Goal: Submit feedback/report problem

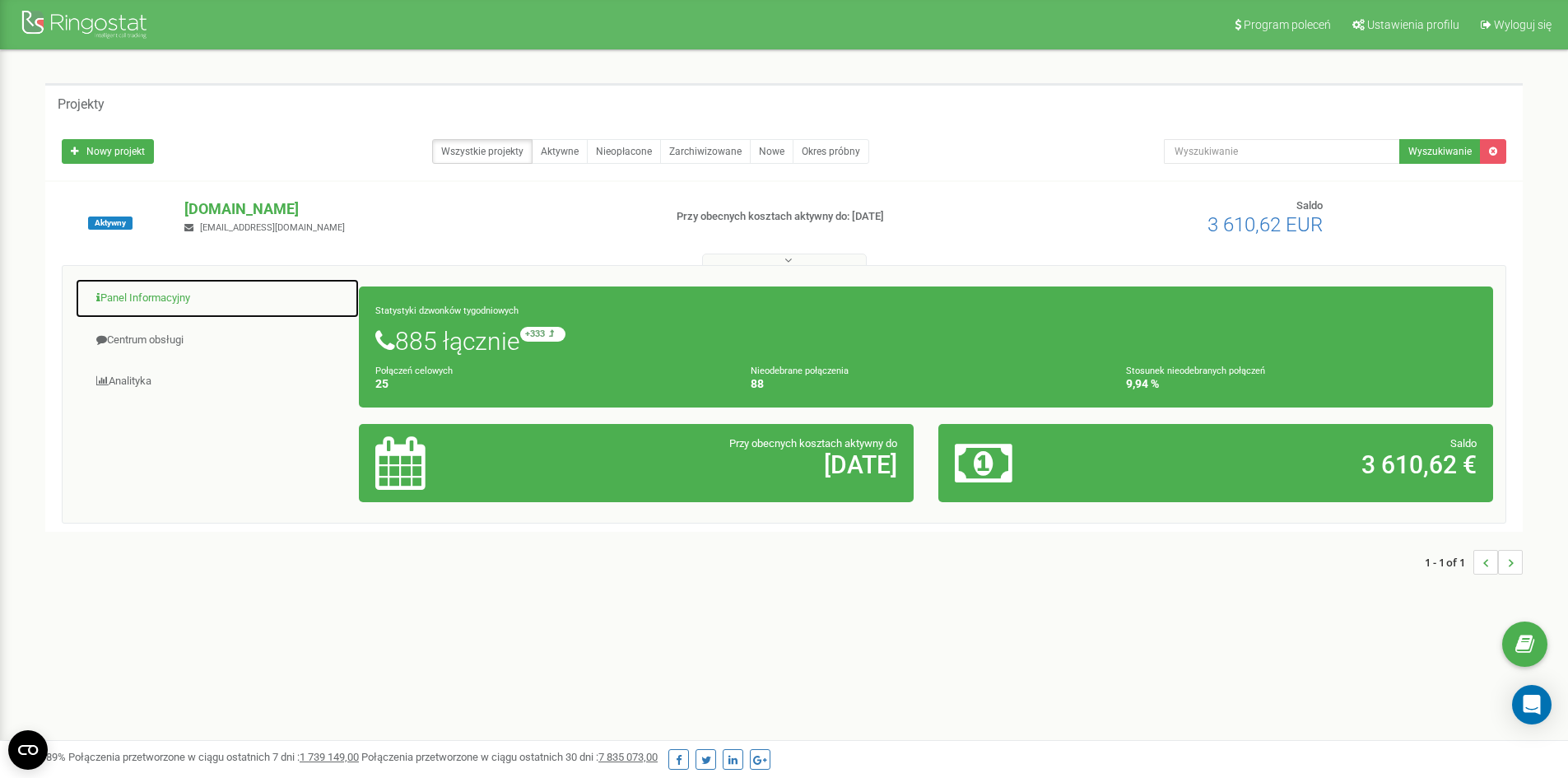
click at [149, 301] on link "Panel Informacyjny" at bounding box center [217, 299] width 285 height 40
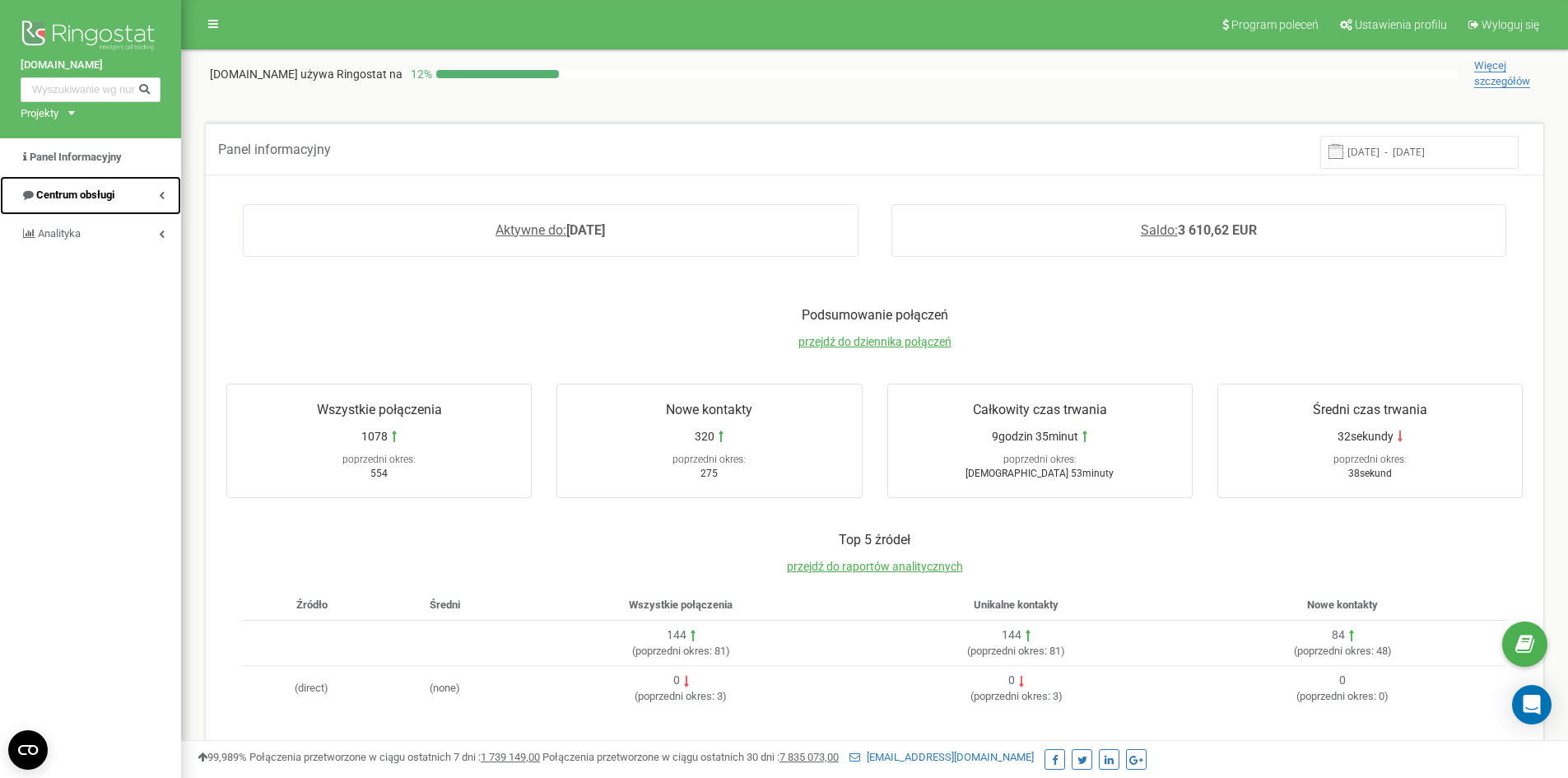
click at [67, 186] on link "Centrum obsługi" at bounding box center [90, 195] width 181 height 39
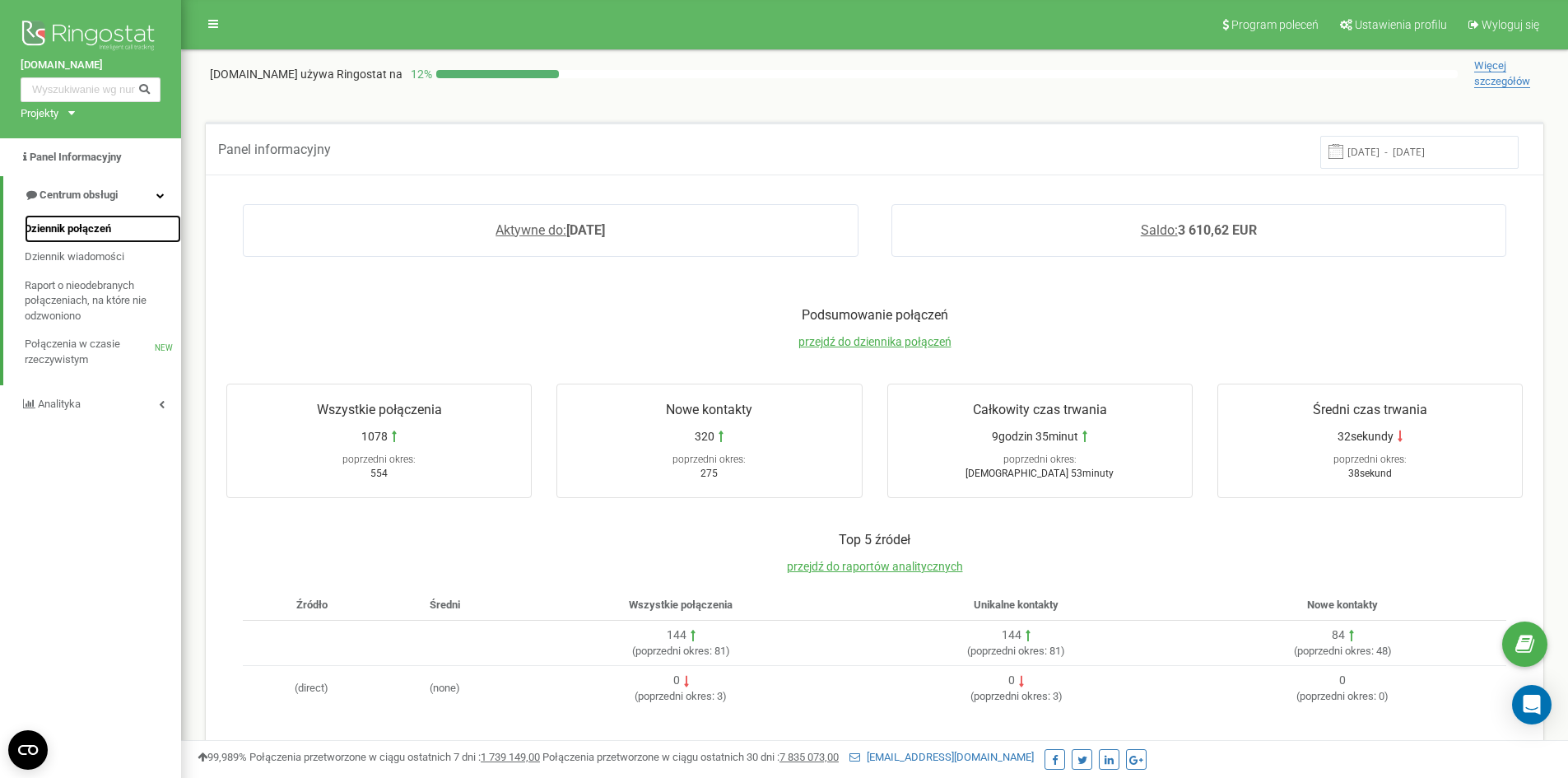
click at [78, 234] on span "Dziennik połączeń" at bounding box center [67, 229] width 87 height 16
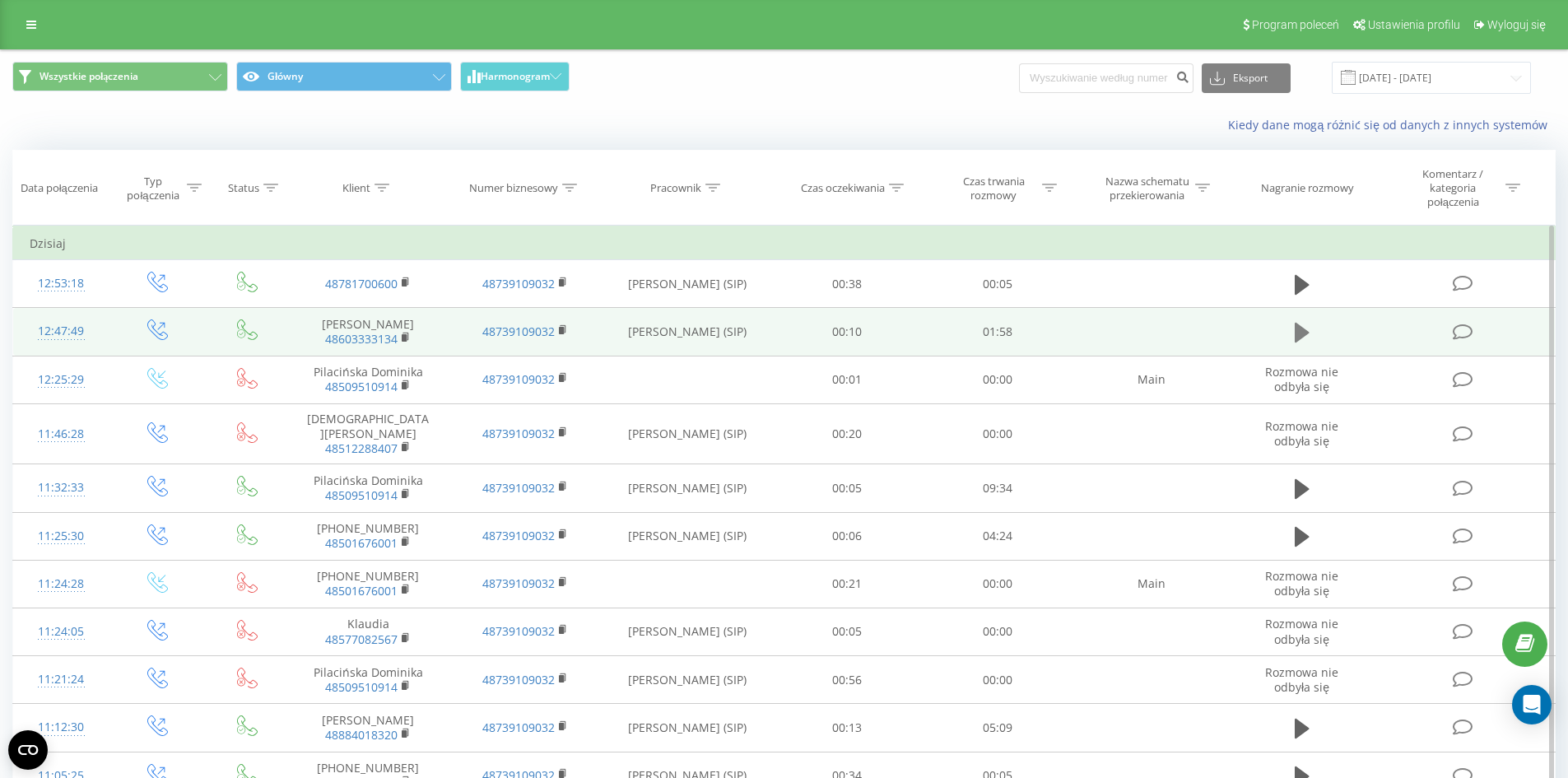
click at [1301, 329] on icon at bounding box center [1302, 332] width 15 height 19
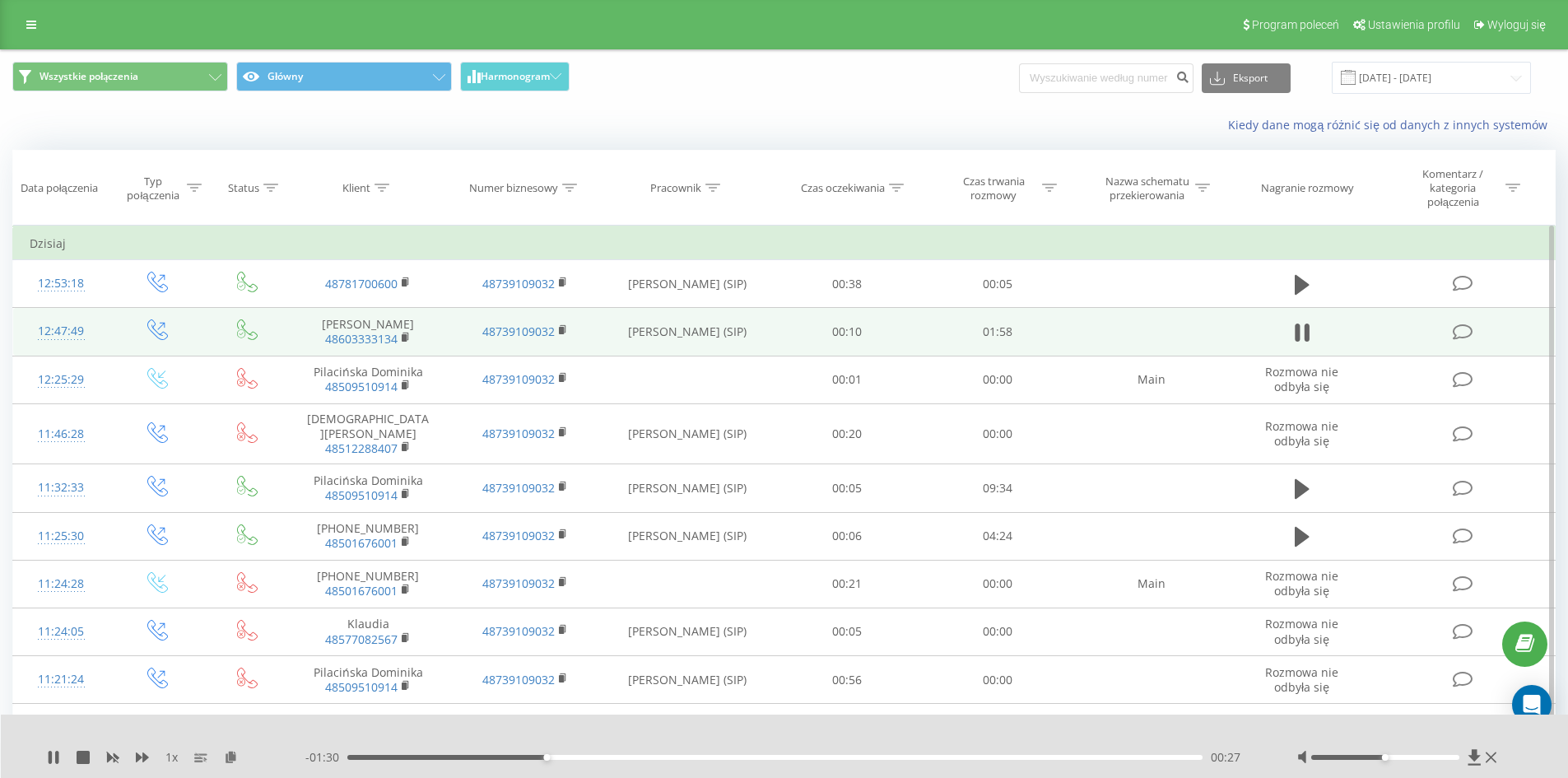
click at [1466, 331] on icon at bounding box center [1463, 332] width 20 height 18
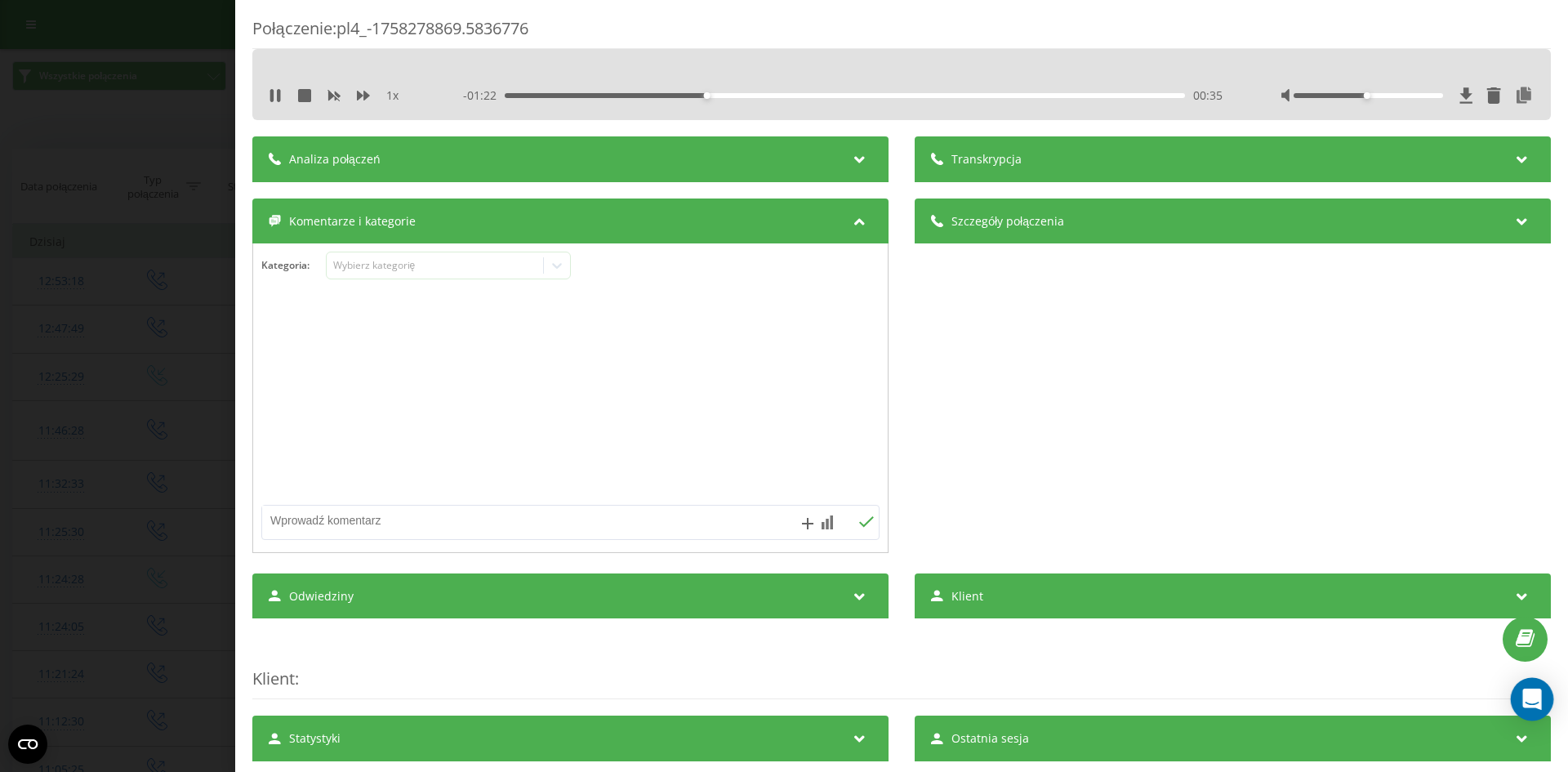
click at [1535, 704] on icon "Open Intercom Messenger" at bounding box center [1531, 699] width 21 height 21
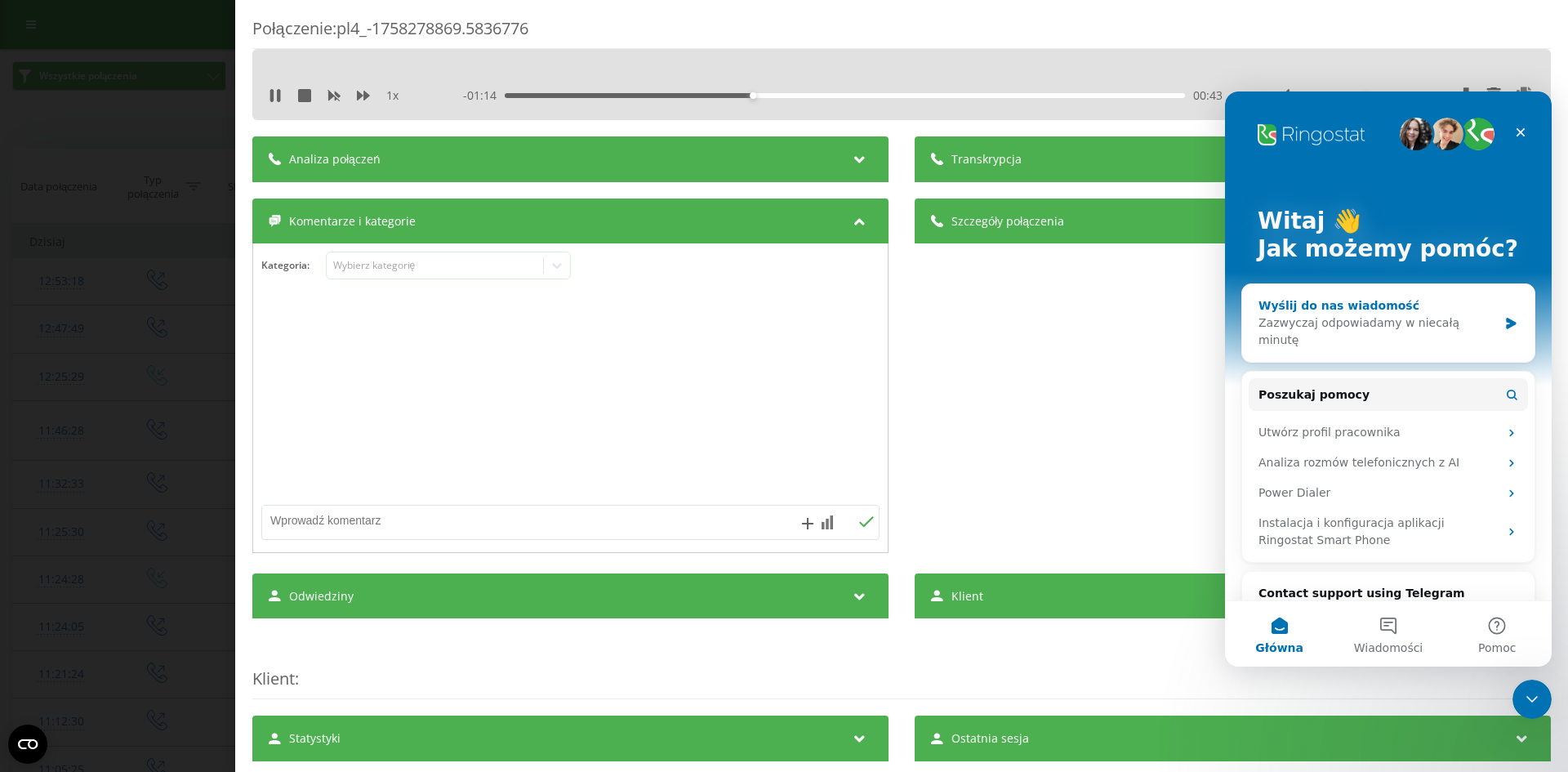
click at [1335, 305] on div "Wyślij do nas wiadomość" at bounding box center [1378, 305] width 239 height 18
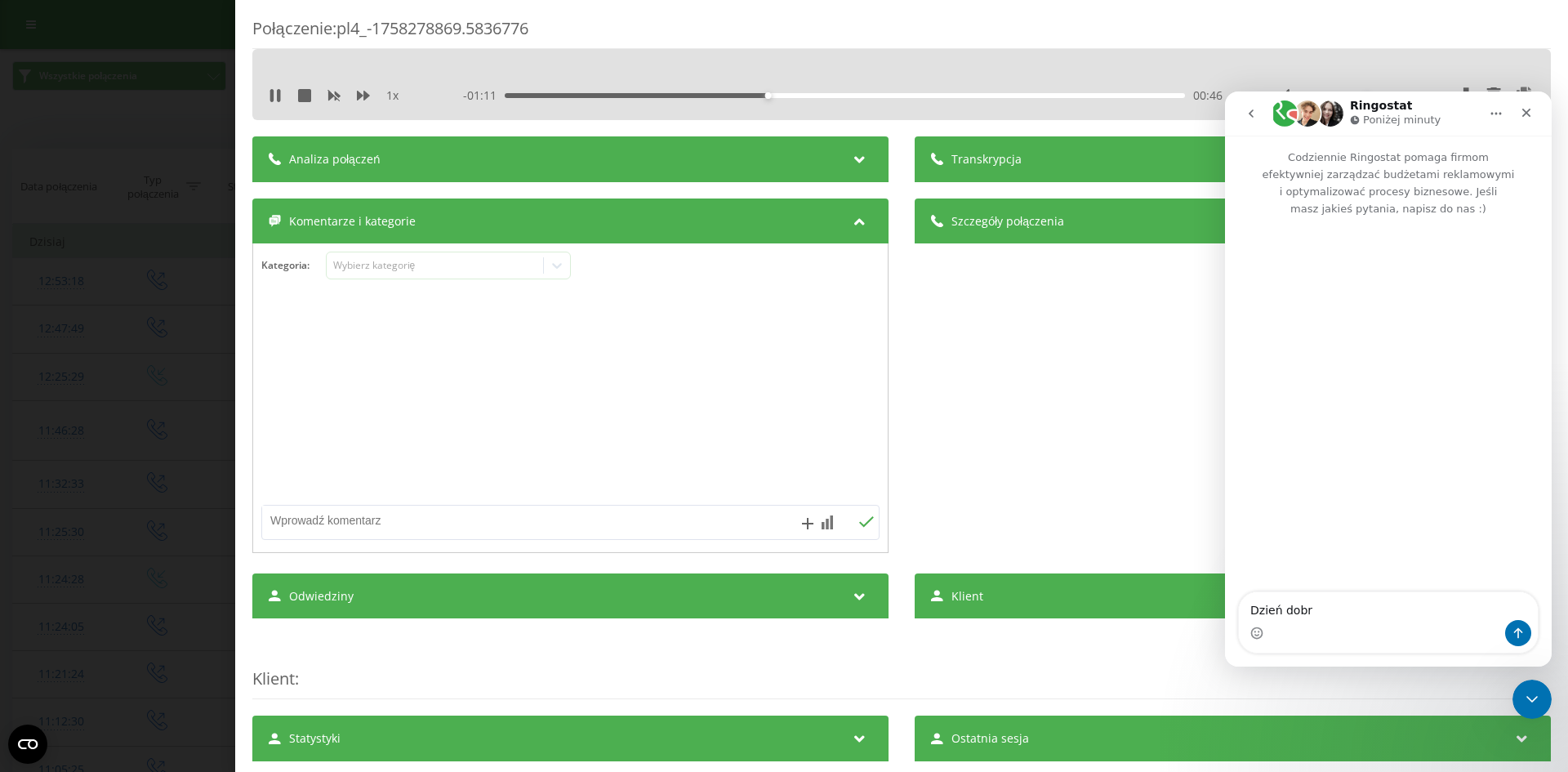
type textarea "Dzień dobry"
type textarea "nie"
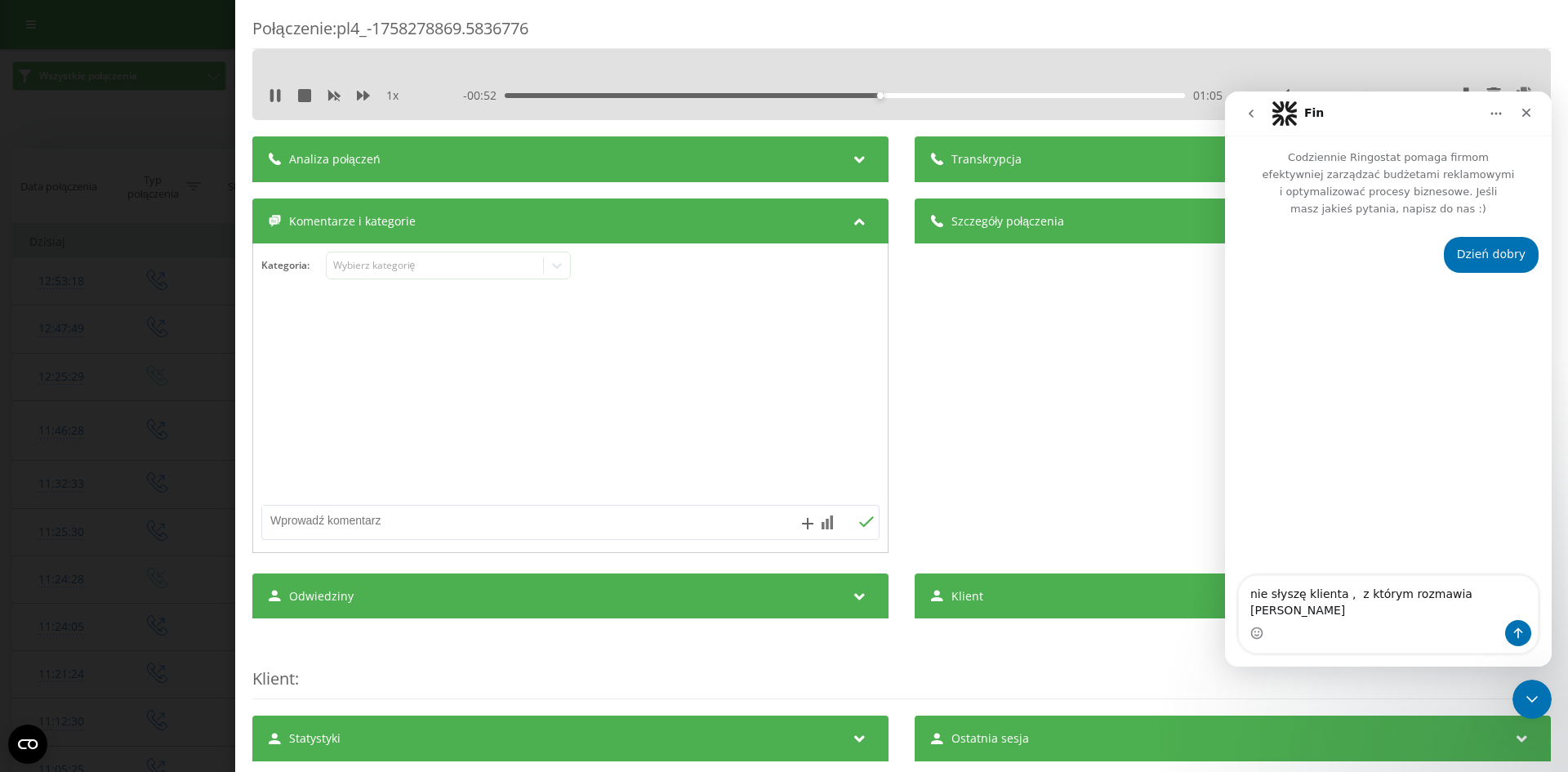
type textarea "nie słyszę klienta , z którym rozmawia Wojtek"
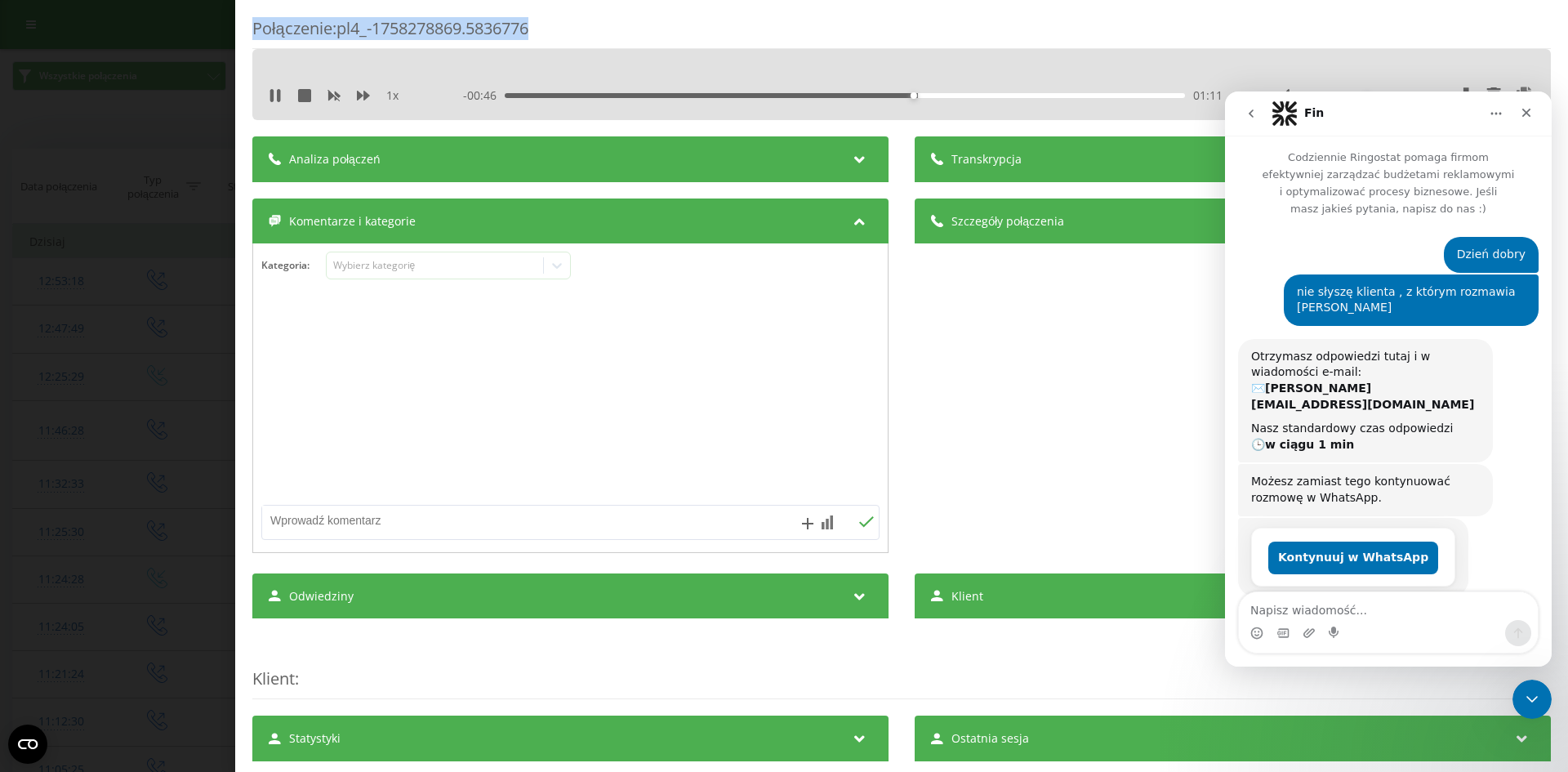
drag, startPoint x: 555, startPoint y: 27, endPoint x: 246, endPoint y: 28, distance: 309.0
click at [246, 28] on div "Połączenie : pl4_-1758278869.5836776 1 x - 00:46 01:11 01:11 Transkrypcja Aby m…" at bounding box center [901, 386] width 1333 height 772
copy div "Połączenie : pl4_-1758278869.5836776"
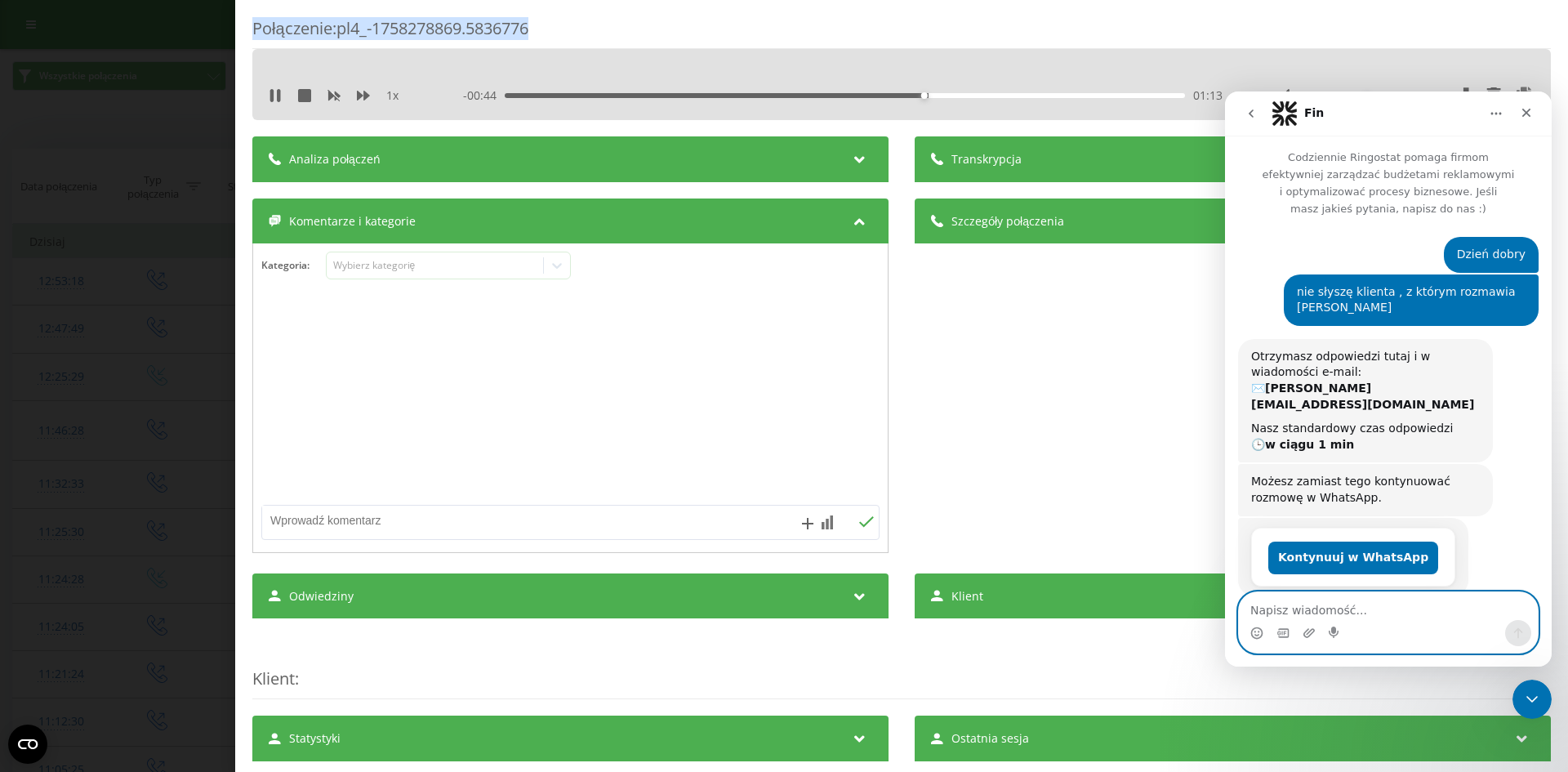
click at [1346, 604] on textarea "Napisz wiadomość..." at bounding box center [1389, 606] width 299 height 28
paste textarea "Połączenie: pl4_-1758278869.5836776"
type textarea "Połączenie: pl4_-1758278869.5836776"
click at [1519, 628] on icon "Wyślij wiadomość…" at bounding box center [1519, 633] width 9 height 11
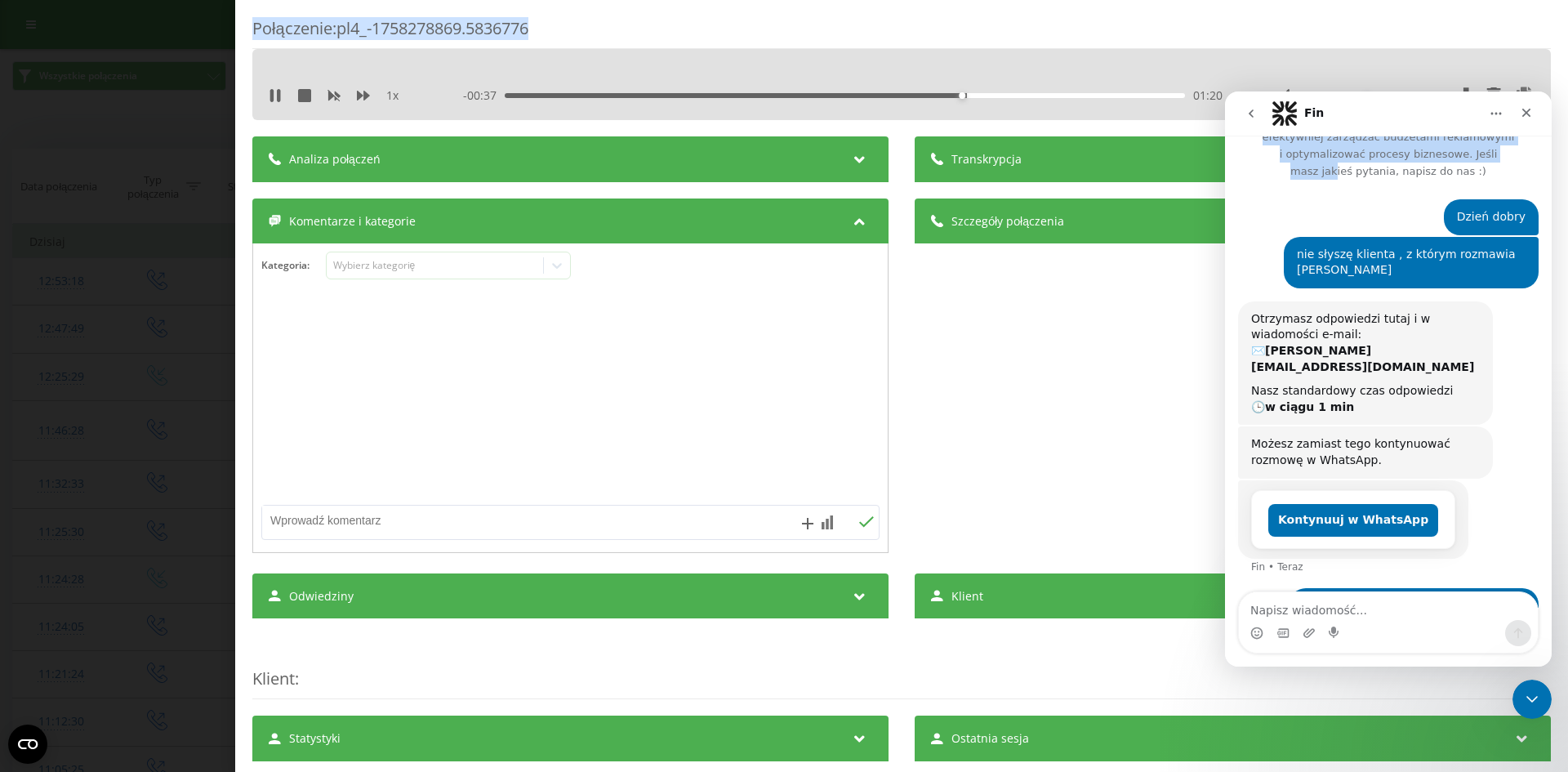
scroll to position [25, 0]
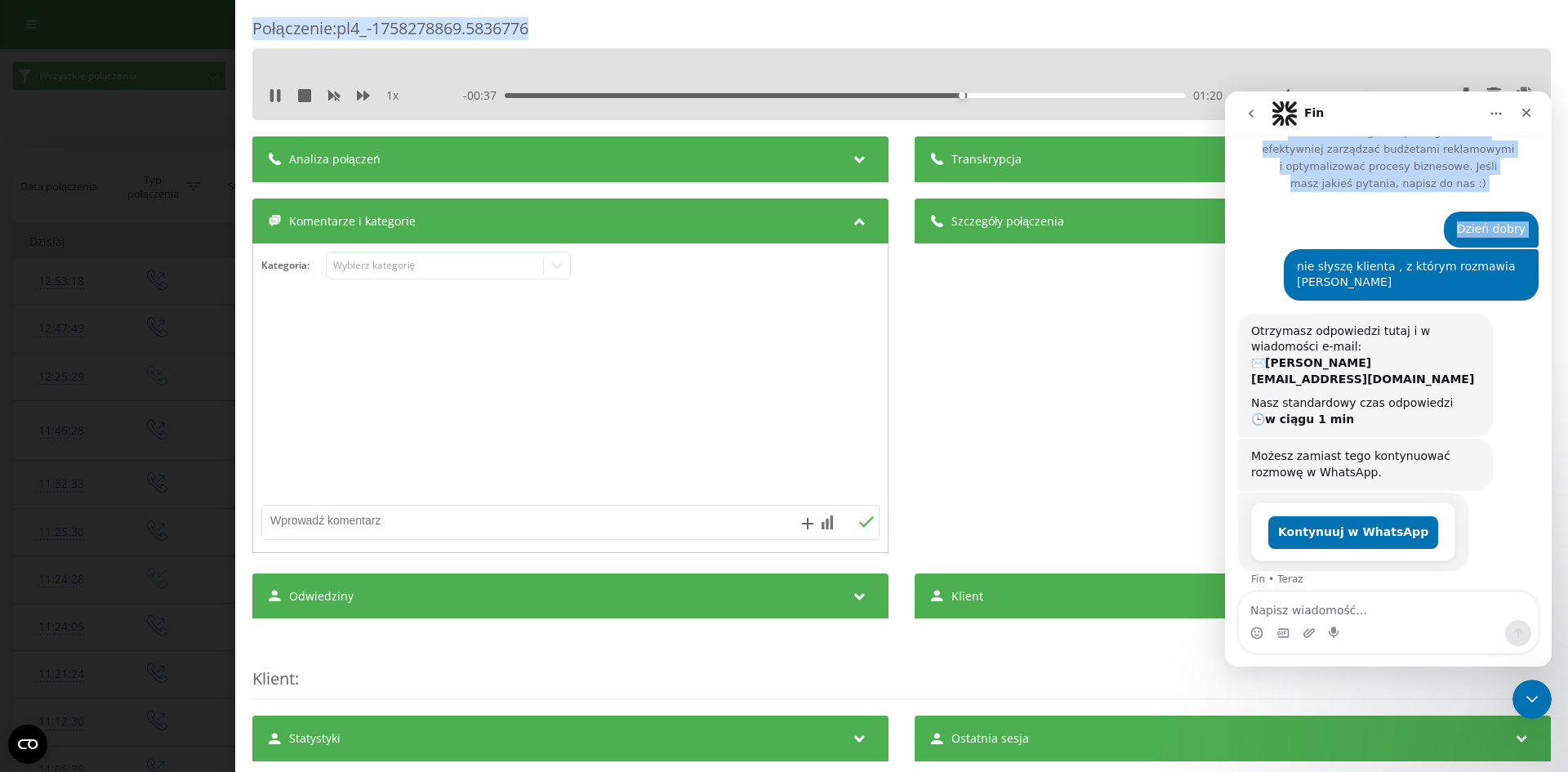
drag, startPoint x: 1378, startPoint y: 107, endPoint x: 1385, endPoint y: 188, distance: 81.3
click at [1377, 203] on div "Fin Codziennie Ringostat pomaga firmom efektywniej zarządzać budżetami reklamow…" at bounding box center [1389, 379] width 327 height 575
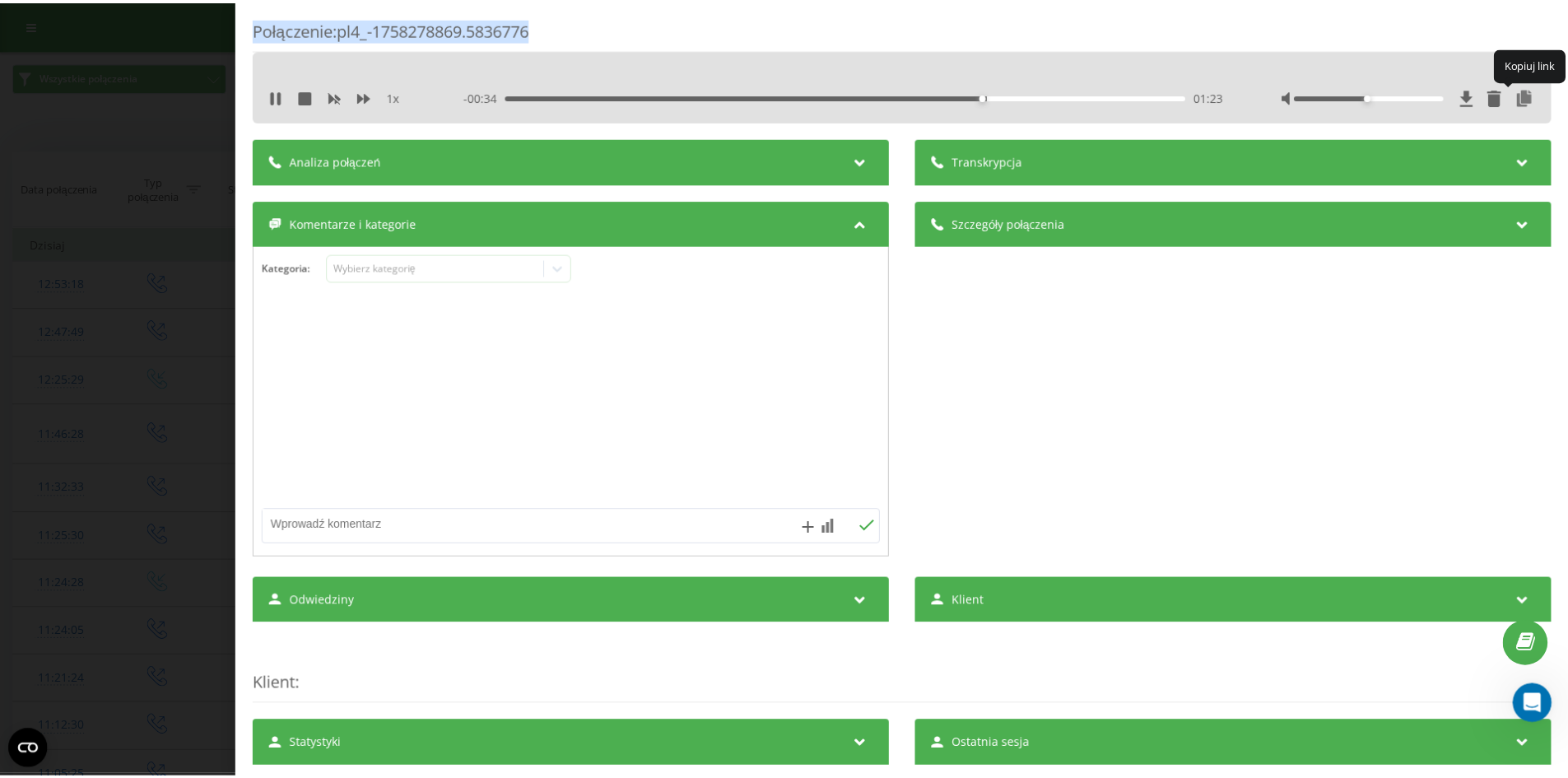
scroll to position [38, 0]
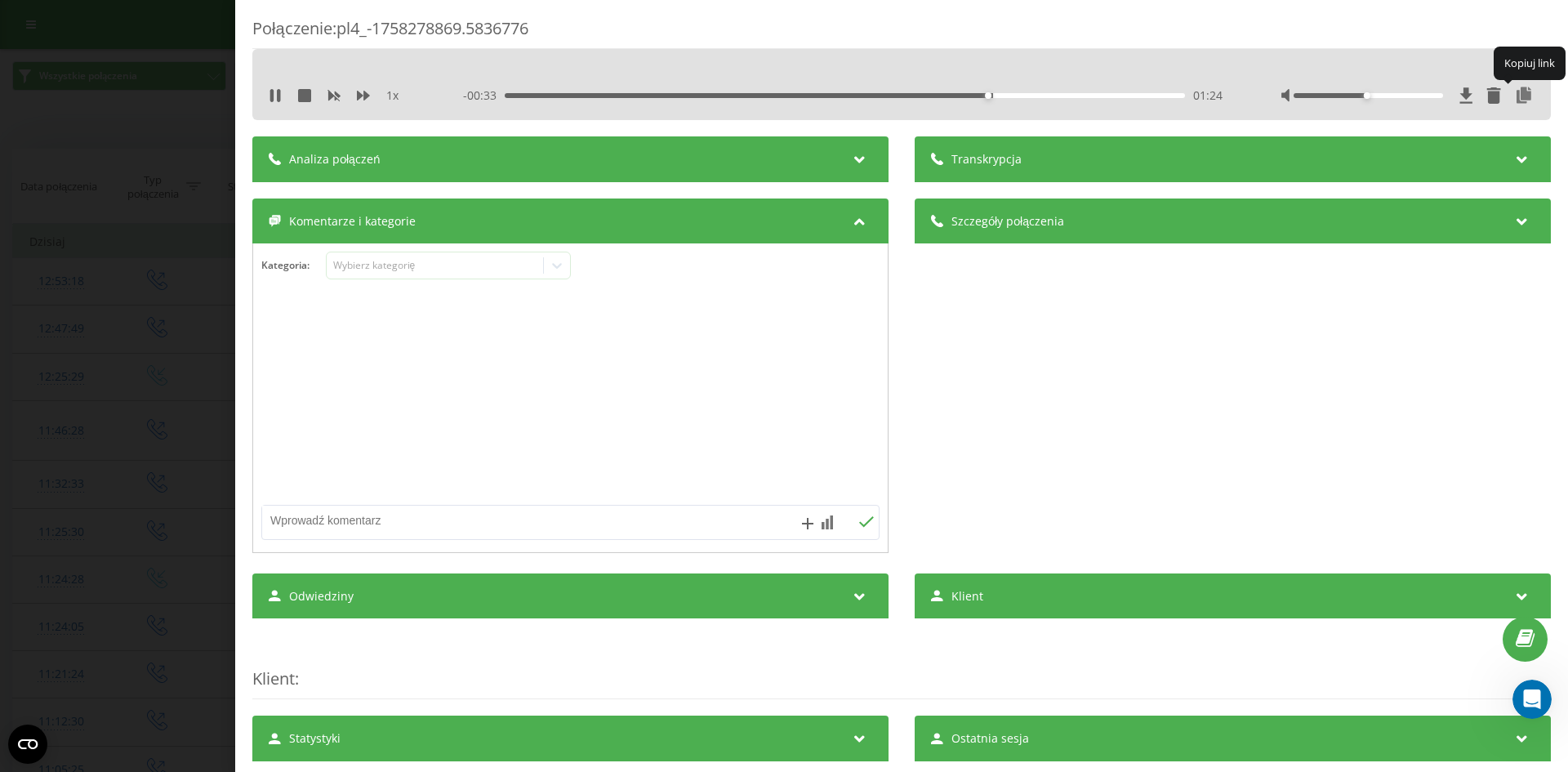
click at [860, 348] on div at bounding box center [570, 398] width 635 height 196
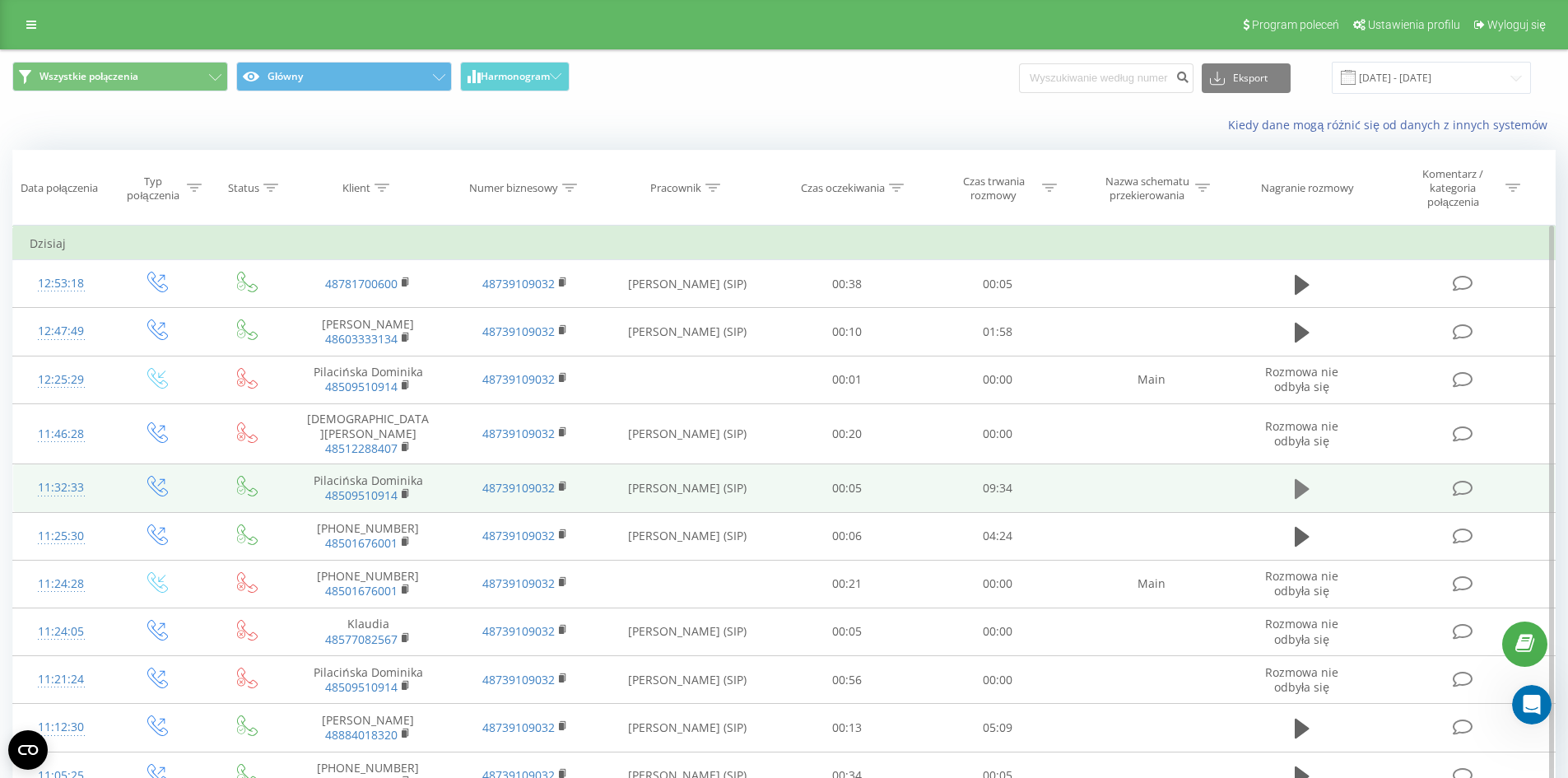
click at [1297, 479] on icon at bounding box center [1302, 489] width 15 height 19
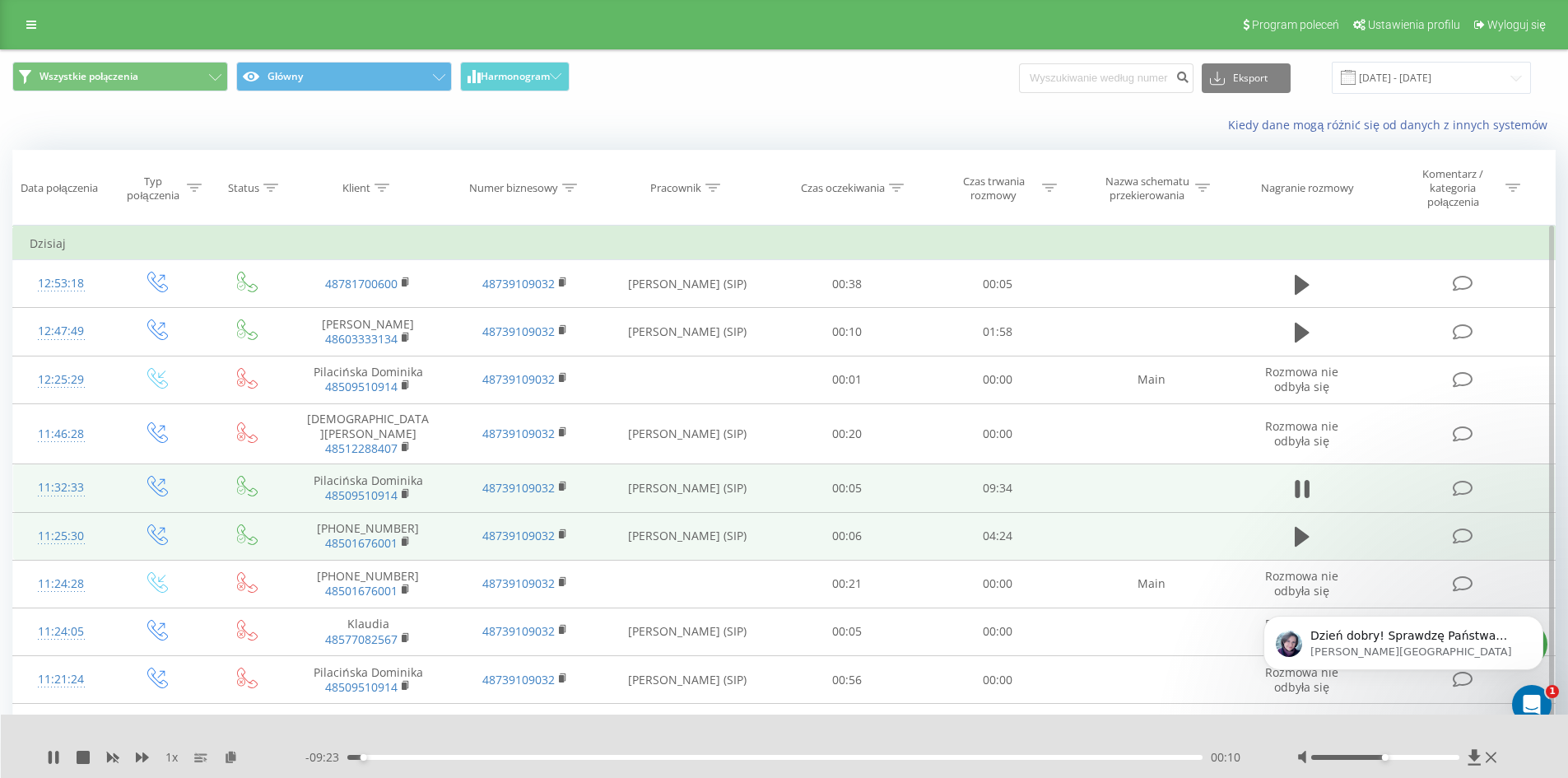
scroll to position [140, 0]
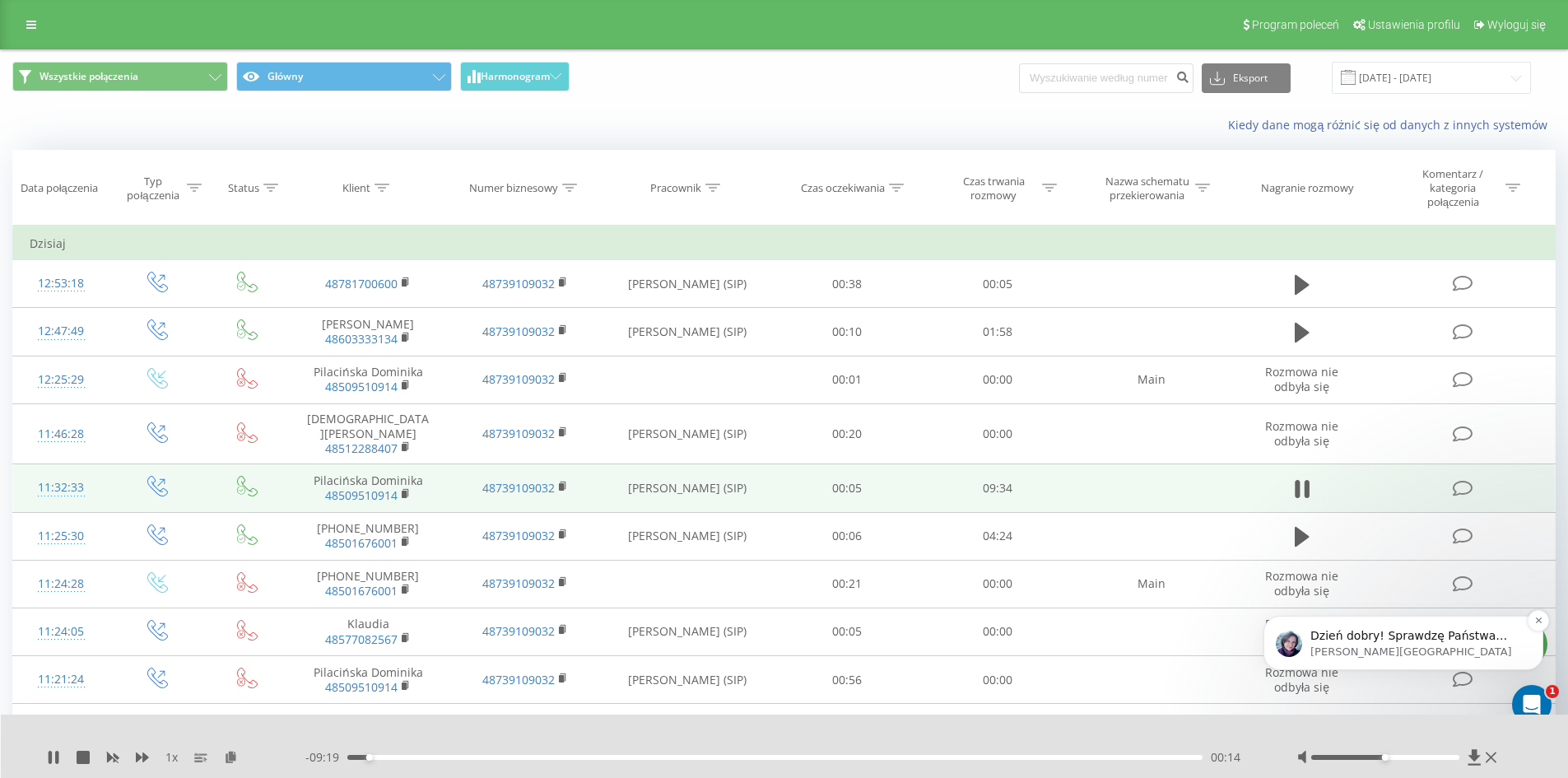
click at [1377, 643] on p "Dzień dobry! Sprawdzę Państwa pytanie i napiszę." at bounding box center [1416, 637] width 213 height 17
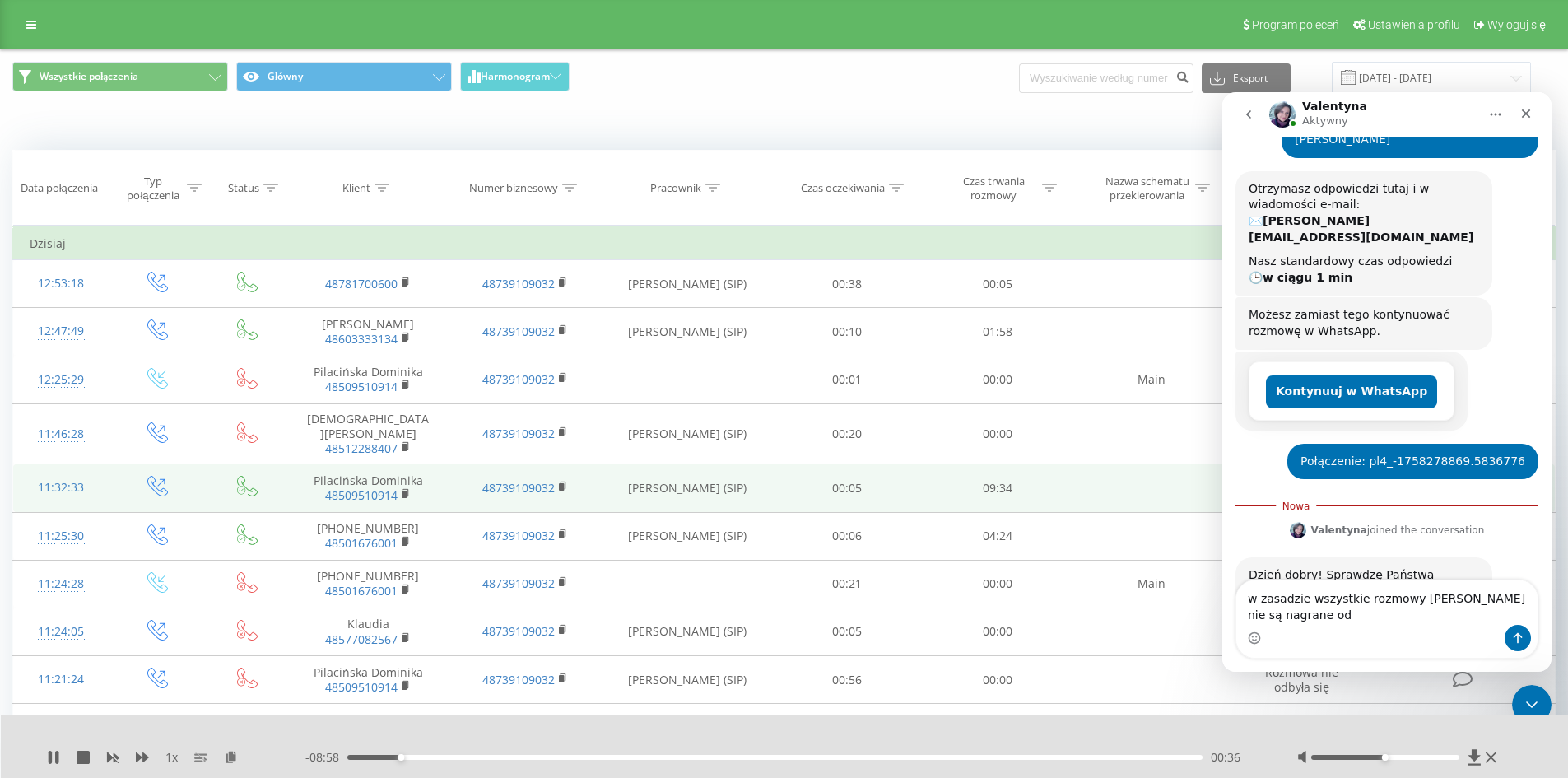
scroll to position [184, 0]
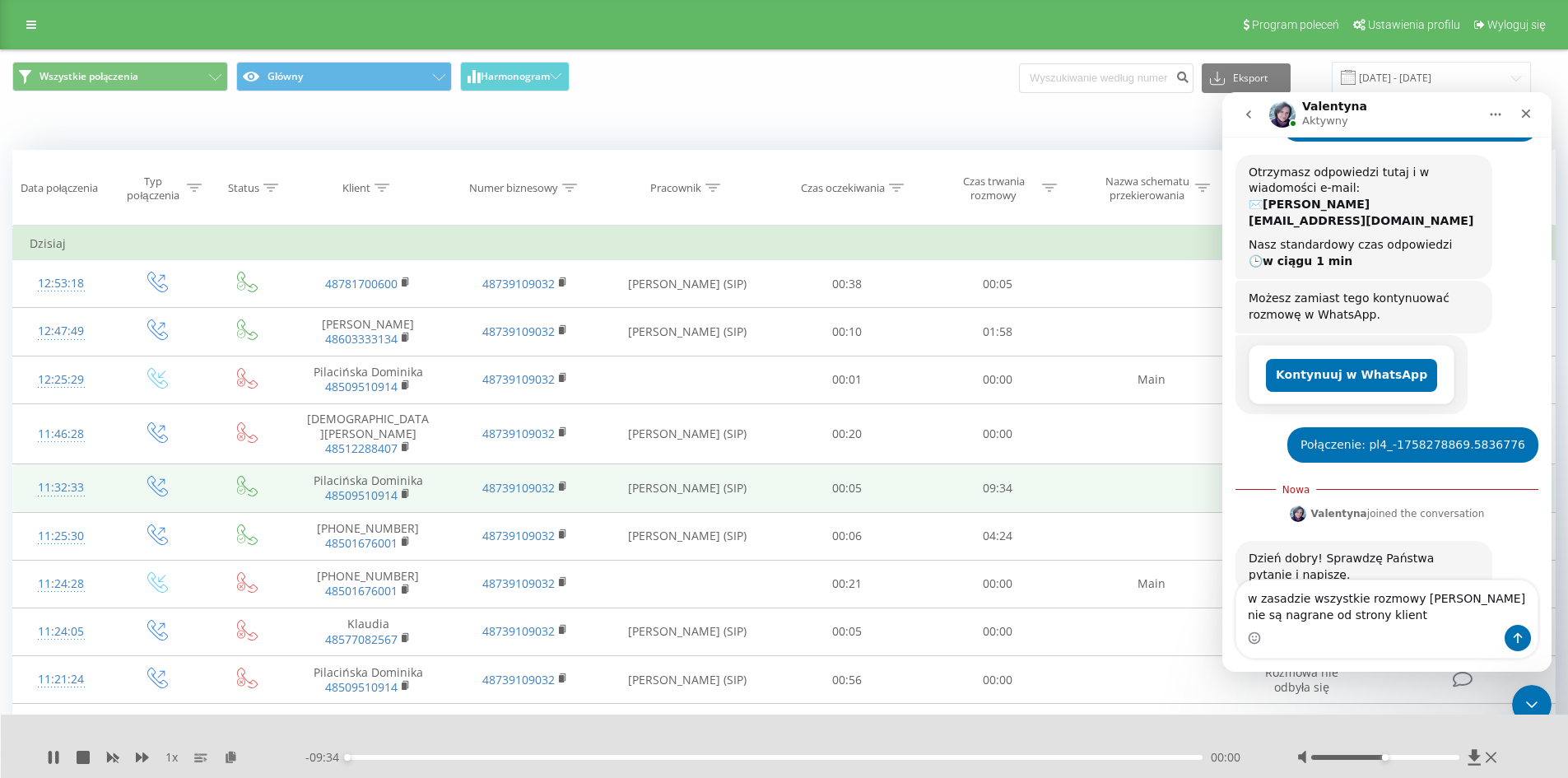
type textarea "w zasadzie wszystkie rozmowy Wojtka nie są nagrane od strony klienta"
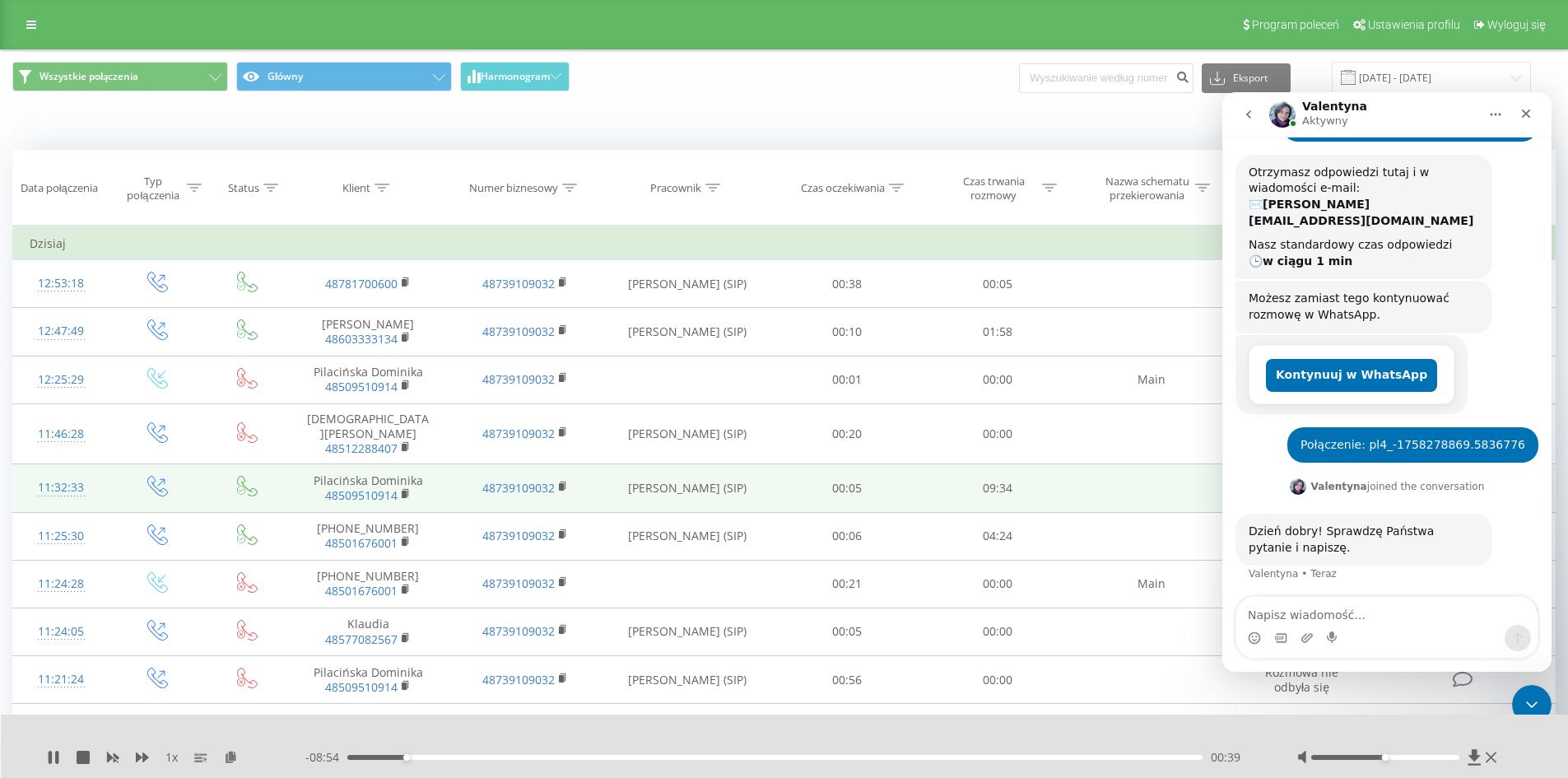
scroll to position [206, 0]
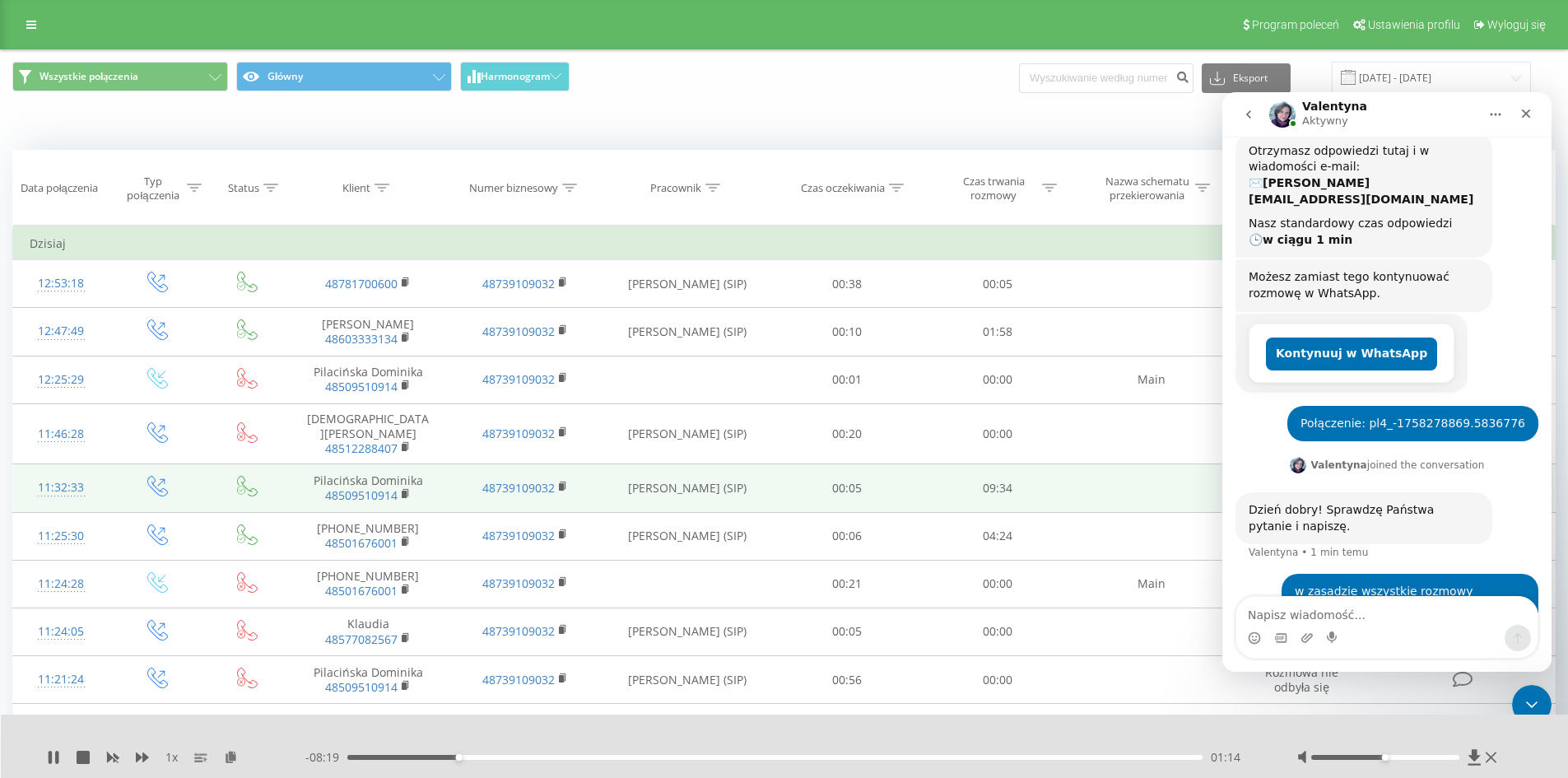
click at [457, 143] on div "Kiedy dane mogą różnić się od danych z innych systemów" at bounding box center [784, 124] width 1566 height 40
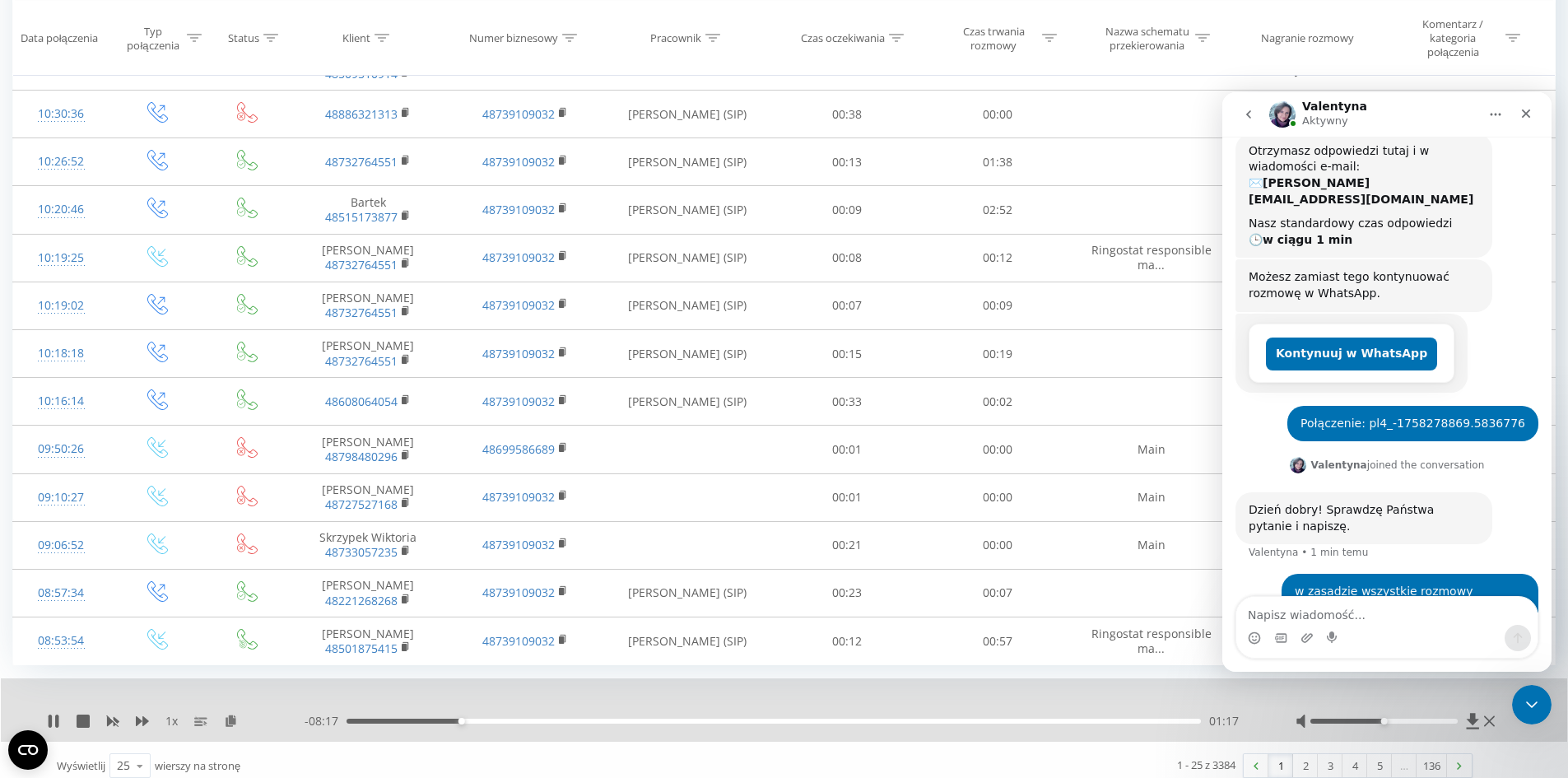
scroll to position [269, 0]
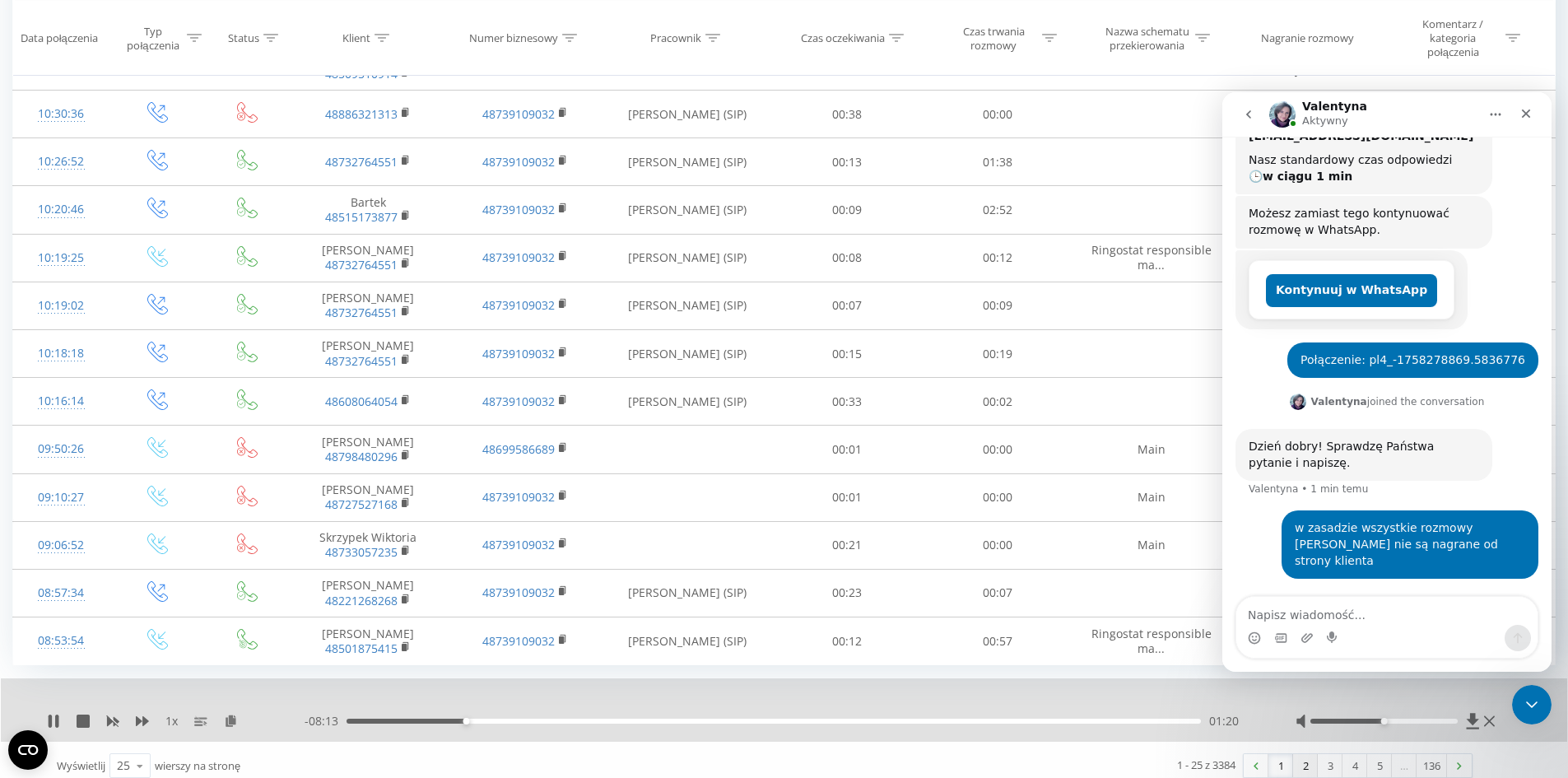
click at [1307, 763] on link "2" at bounding box center [1305, 765] width 24 height 23
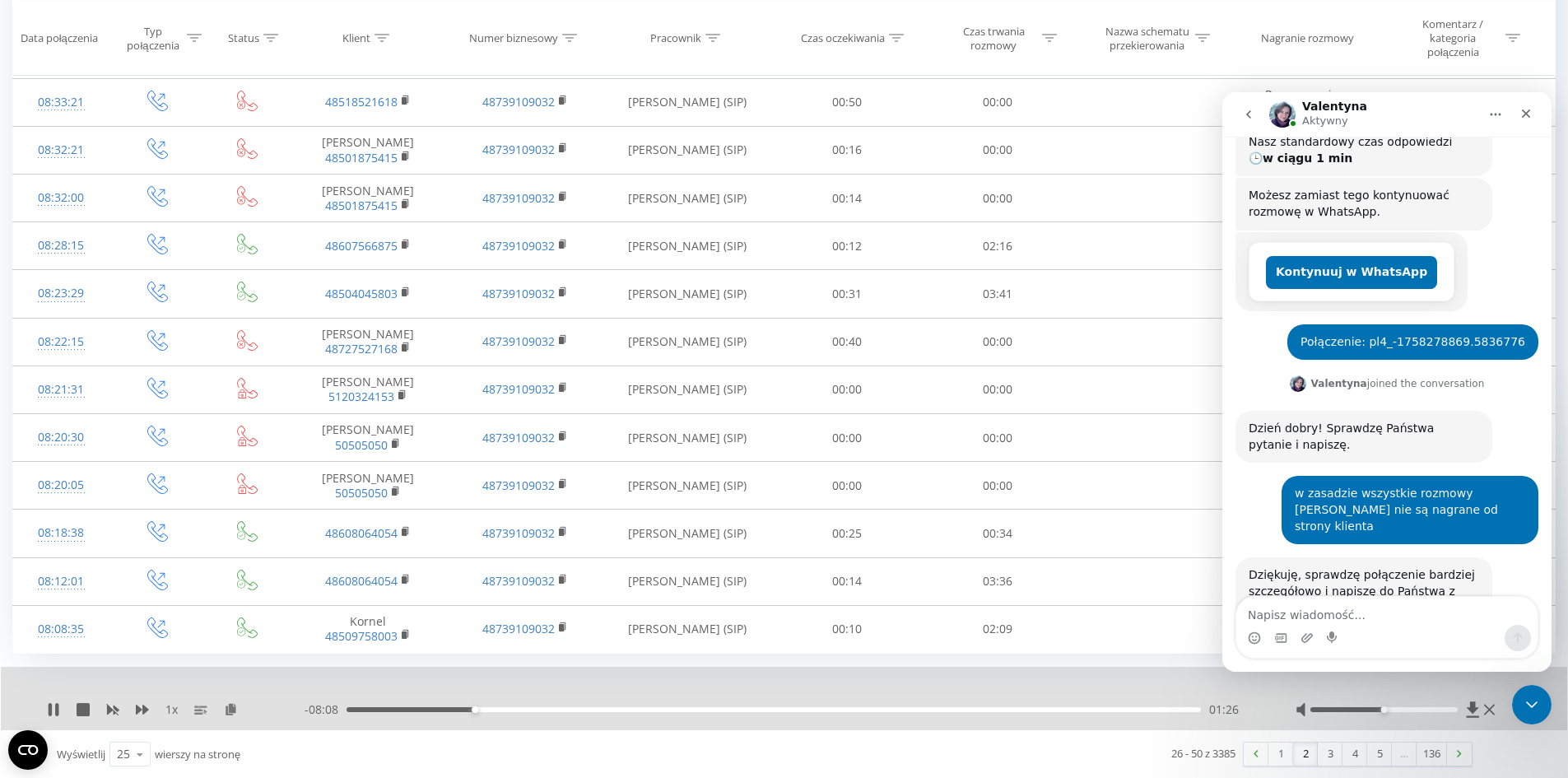
scroll to position [805, 0]
click at [1326, 759] on link "3" at bounding box center [1329, 753] width 24 height 23
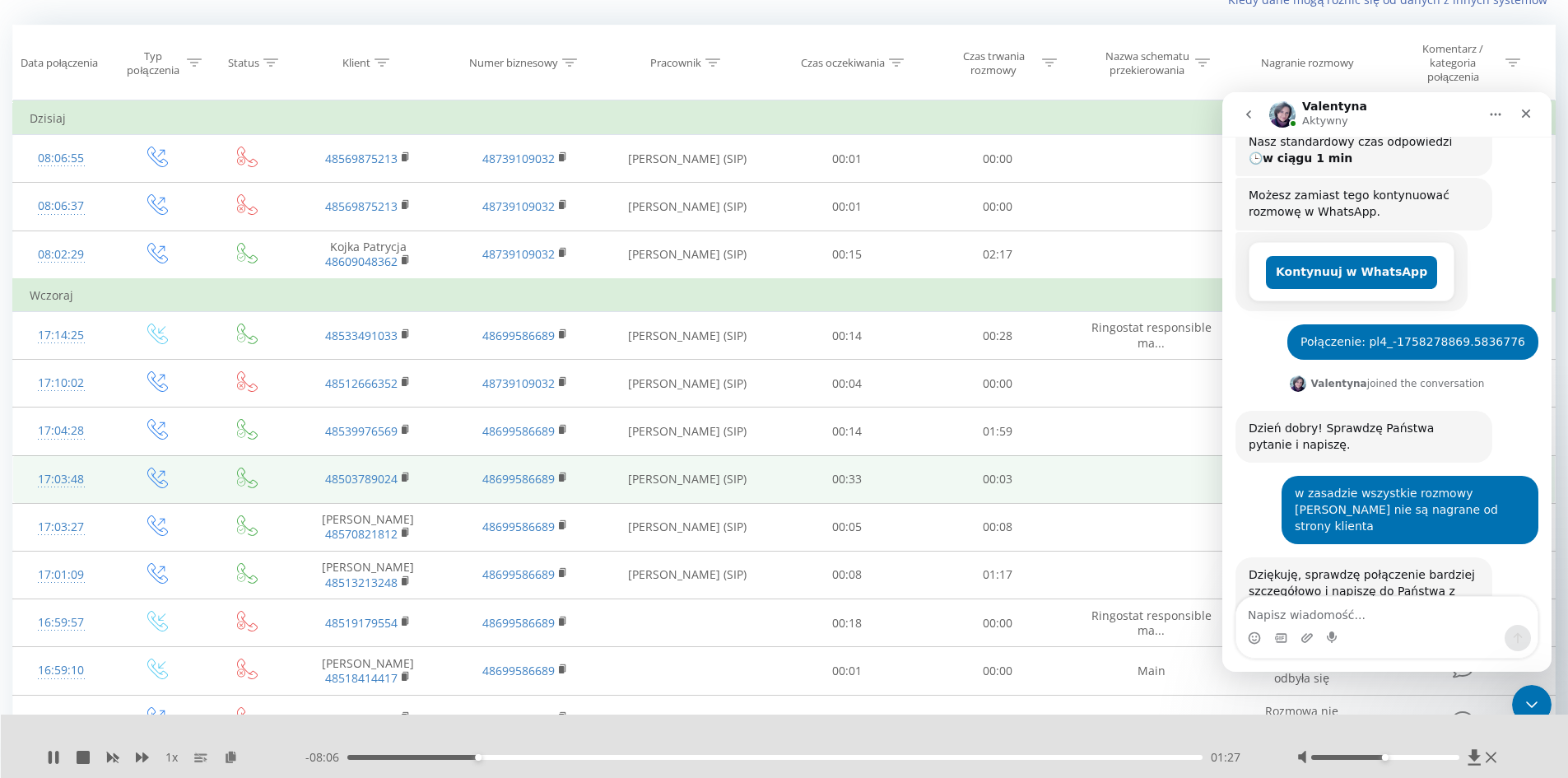
scroll to position [108, 0]
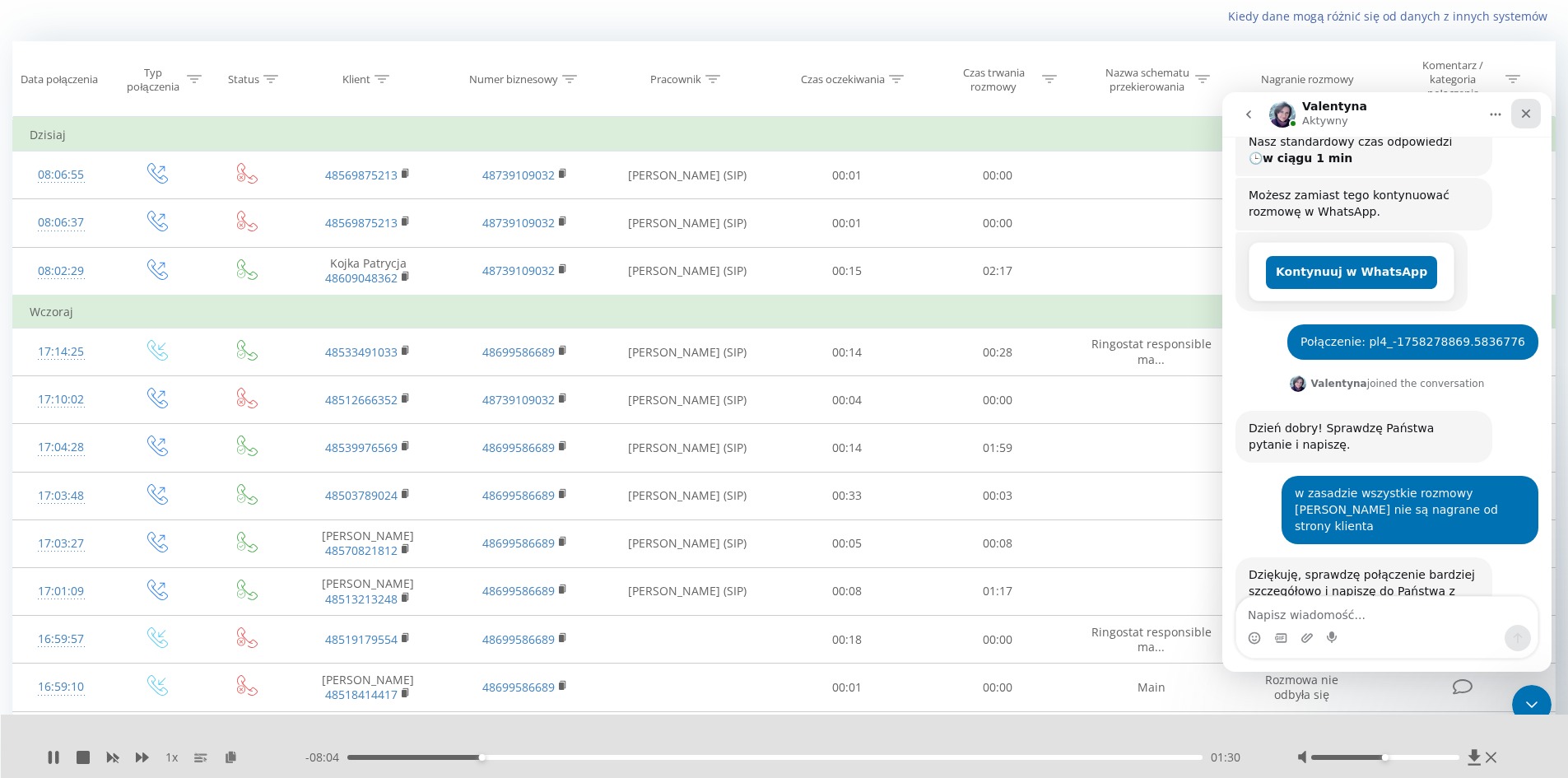
click at [1531, 114] on icon "Zamknij" at bounding box center [1526, 114] width 13 height 13
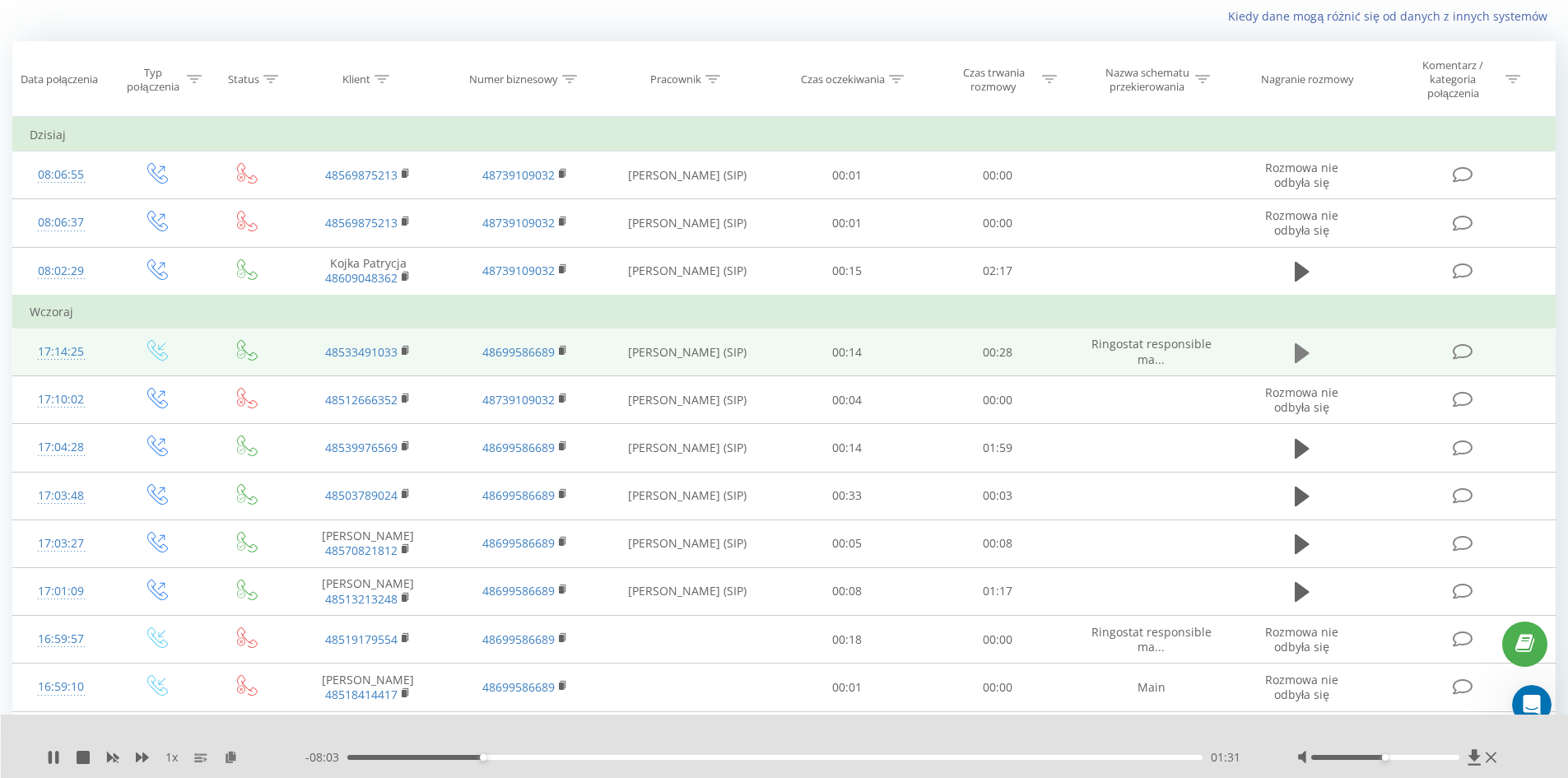
click at [1309, 352] on button at bounding box center [1301, 352] width 24 height 24
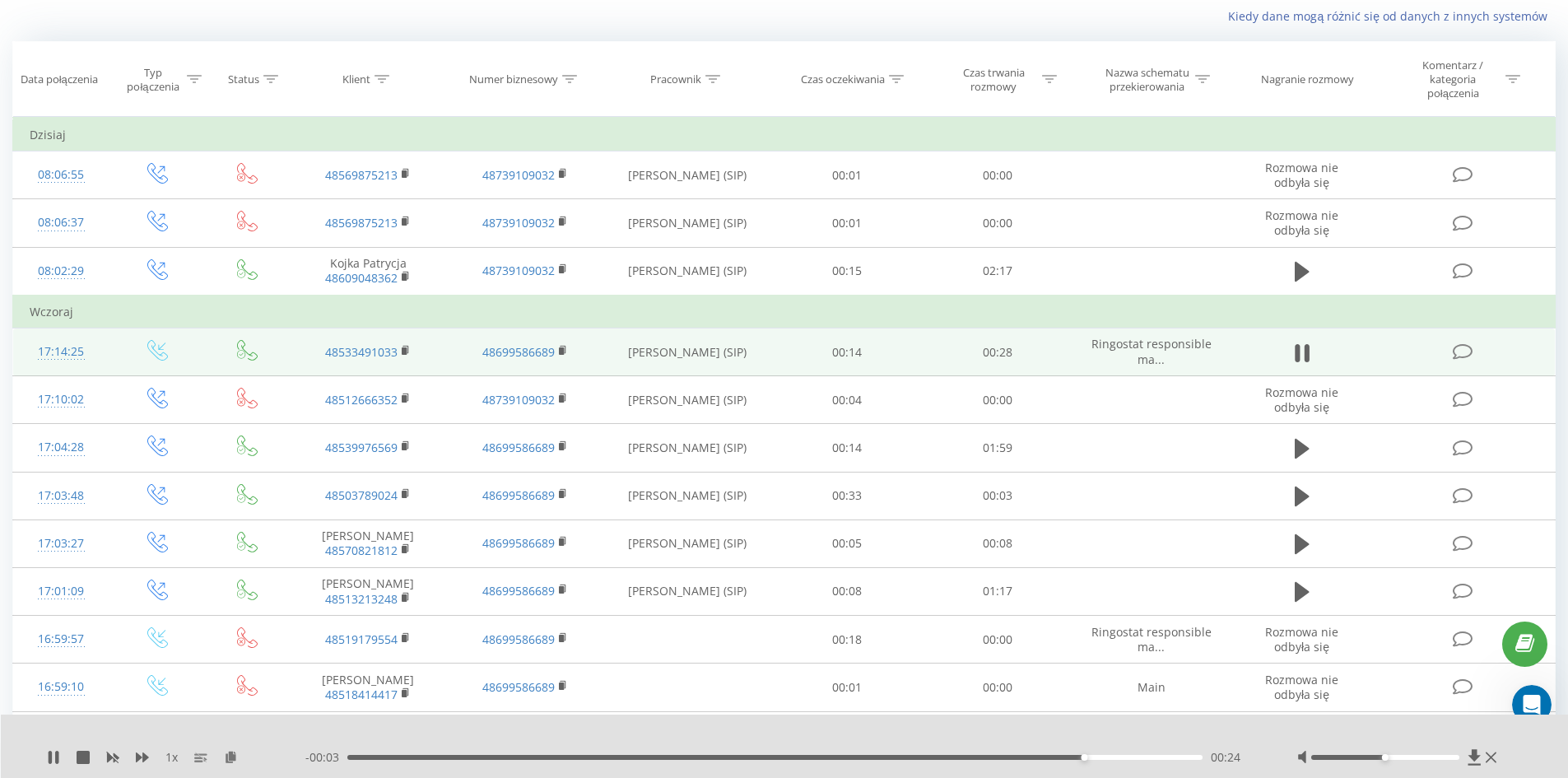
drag, startPoint x: 349, startPoint y: 351, endPoint x: 1044, endPoint y: 351, distance: 695.0
click at [1045, 351] on td "00:28" at bounding box center [997, 352] width 150 height 48
drag, startPoint x: 437, startPoint y: 365, endPoint x: 306, endPoint y: 362, distance: 131.0
click at [306, 362] on td "48533491033" at bounding box center [368, 352] width 156 height 48
copy link "48533491033"
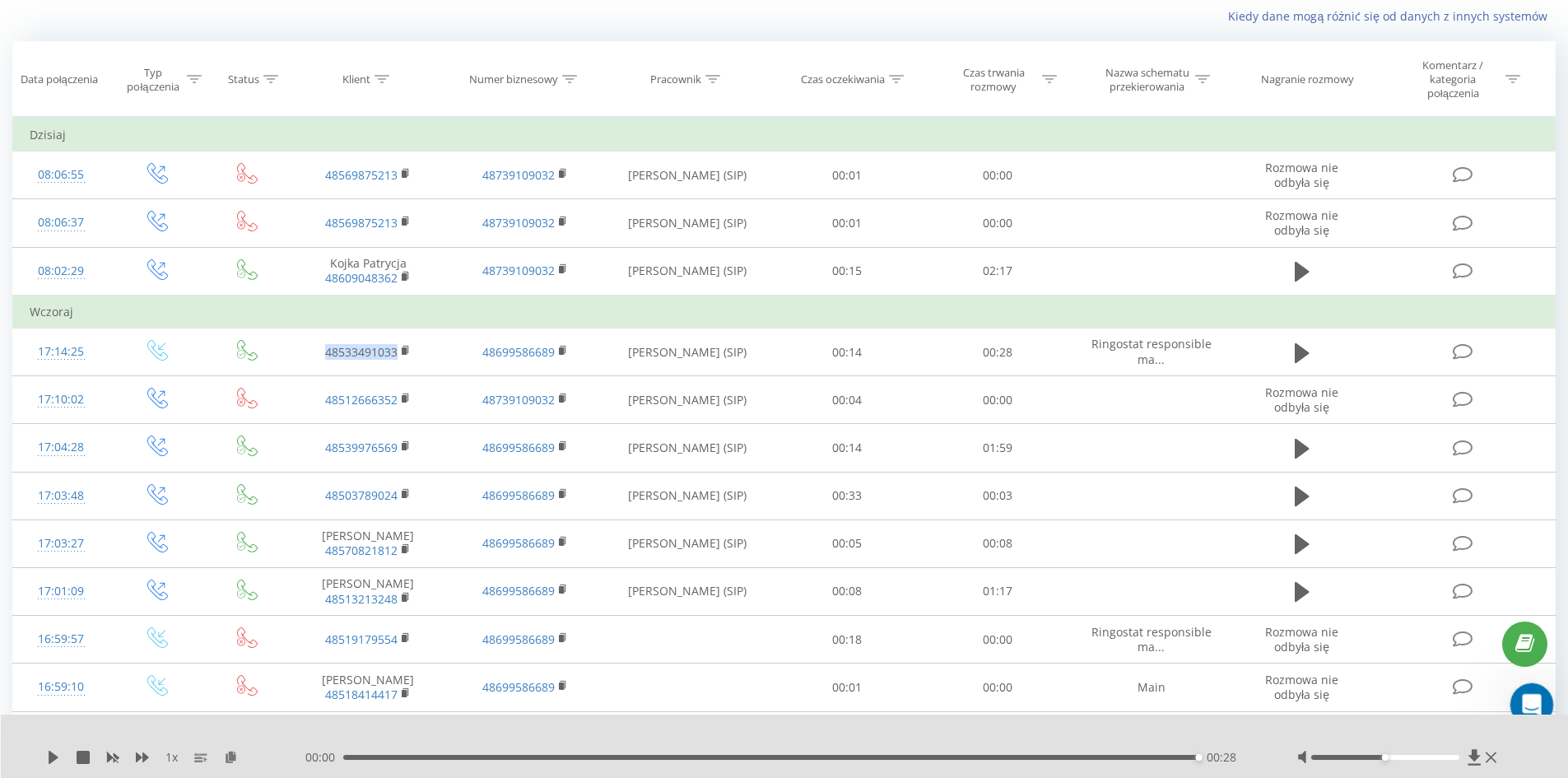
click at [1533, 692] on icon "Otwórz komunikator Intercom" at bounding box center [1529, 702] width 27 height 27
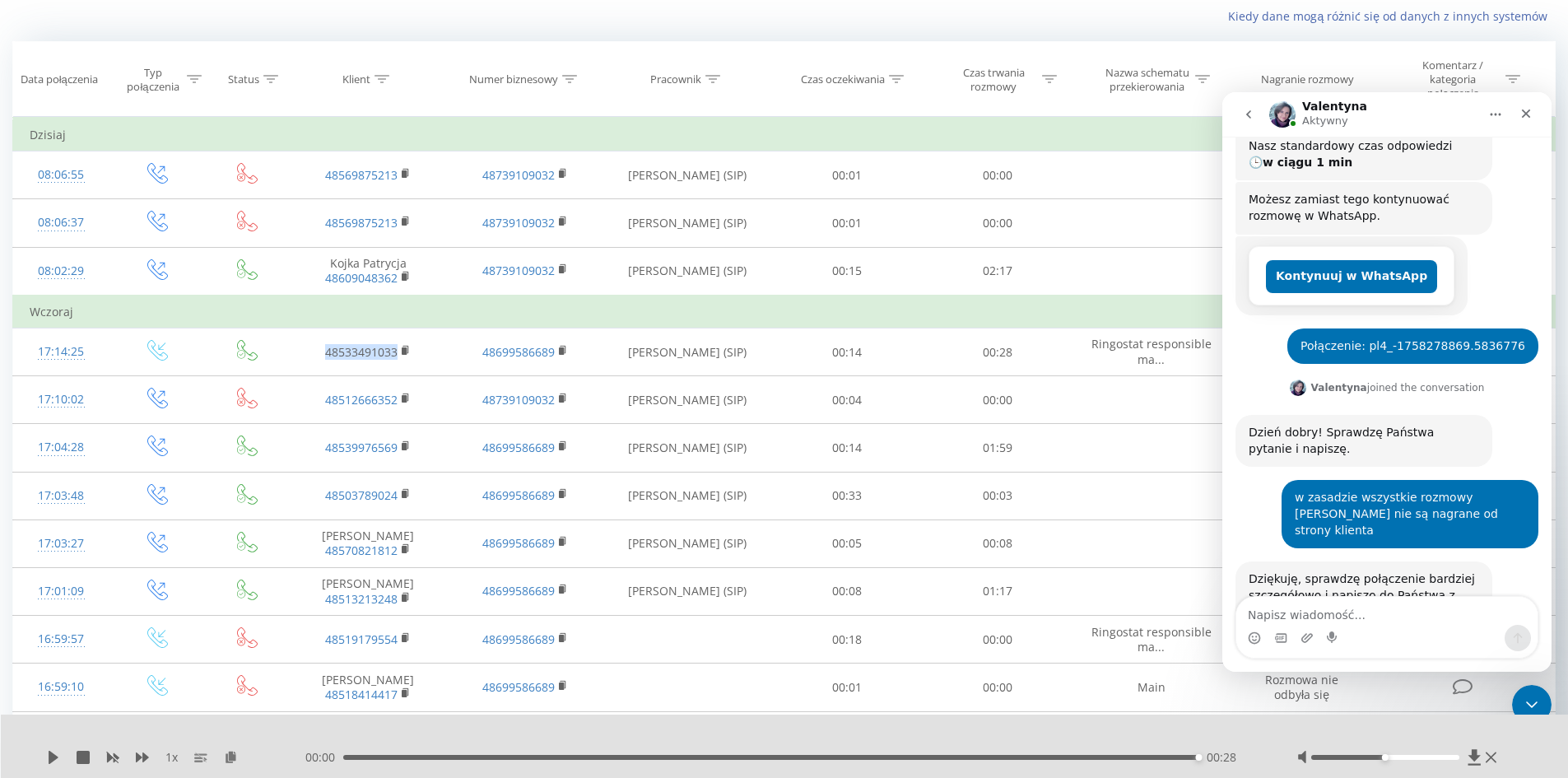
scroll to position [288, 0]
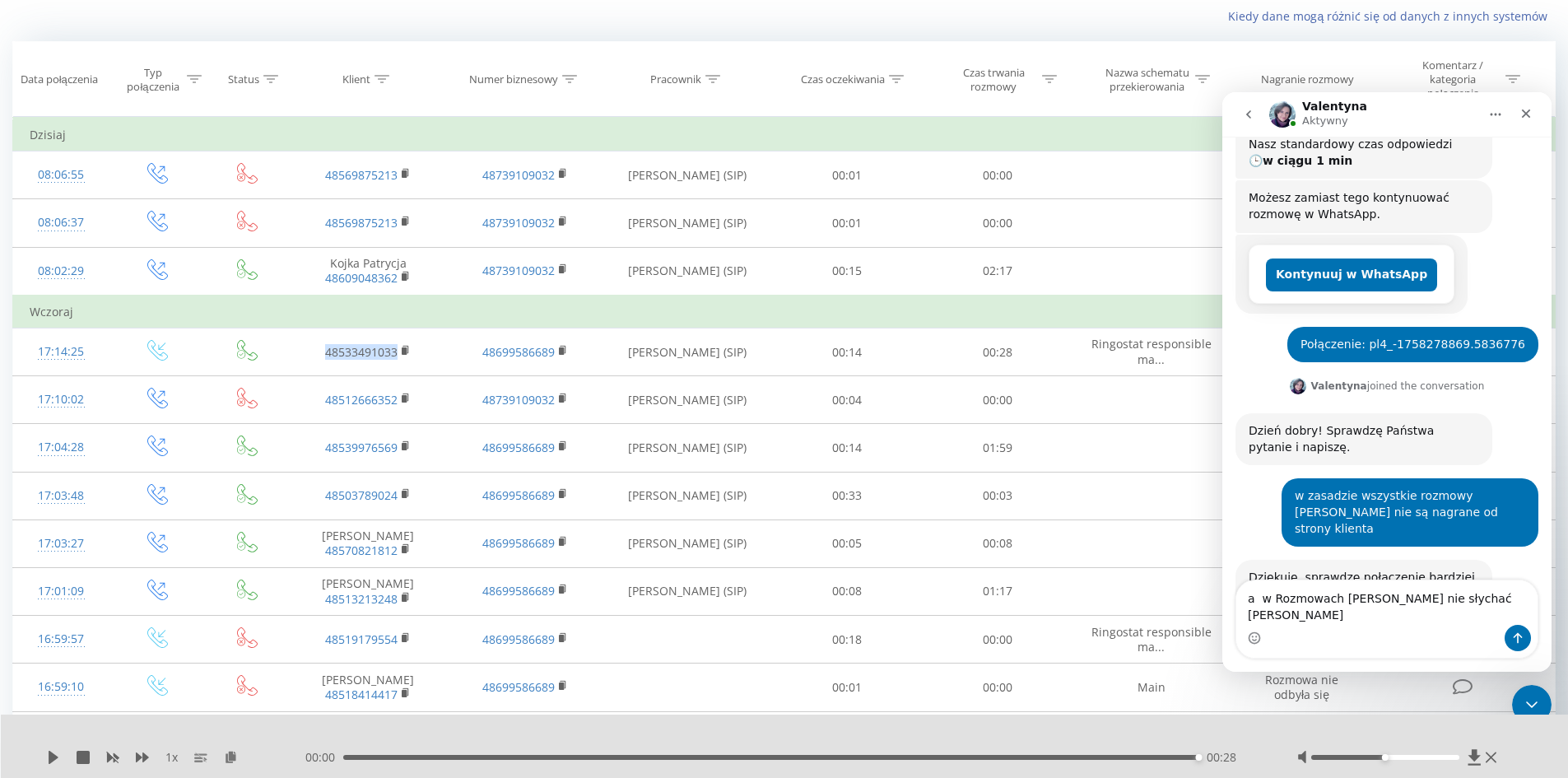
type textarea "a w Rozmowach Jakuba nie słychać Jakuba"
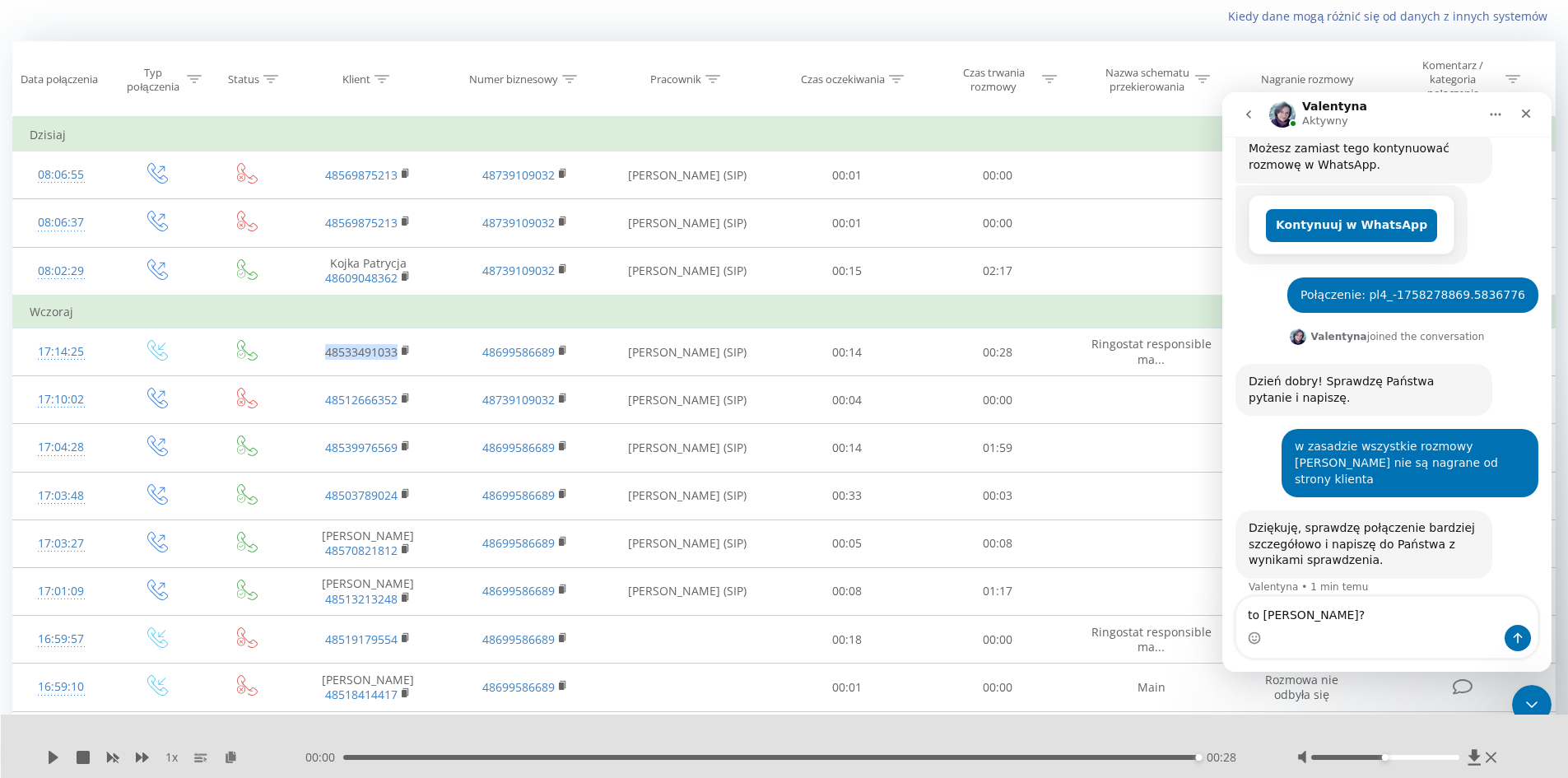
type textarea "to jakaś awaria?"
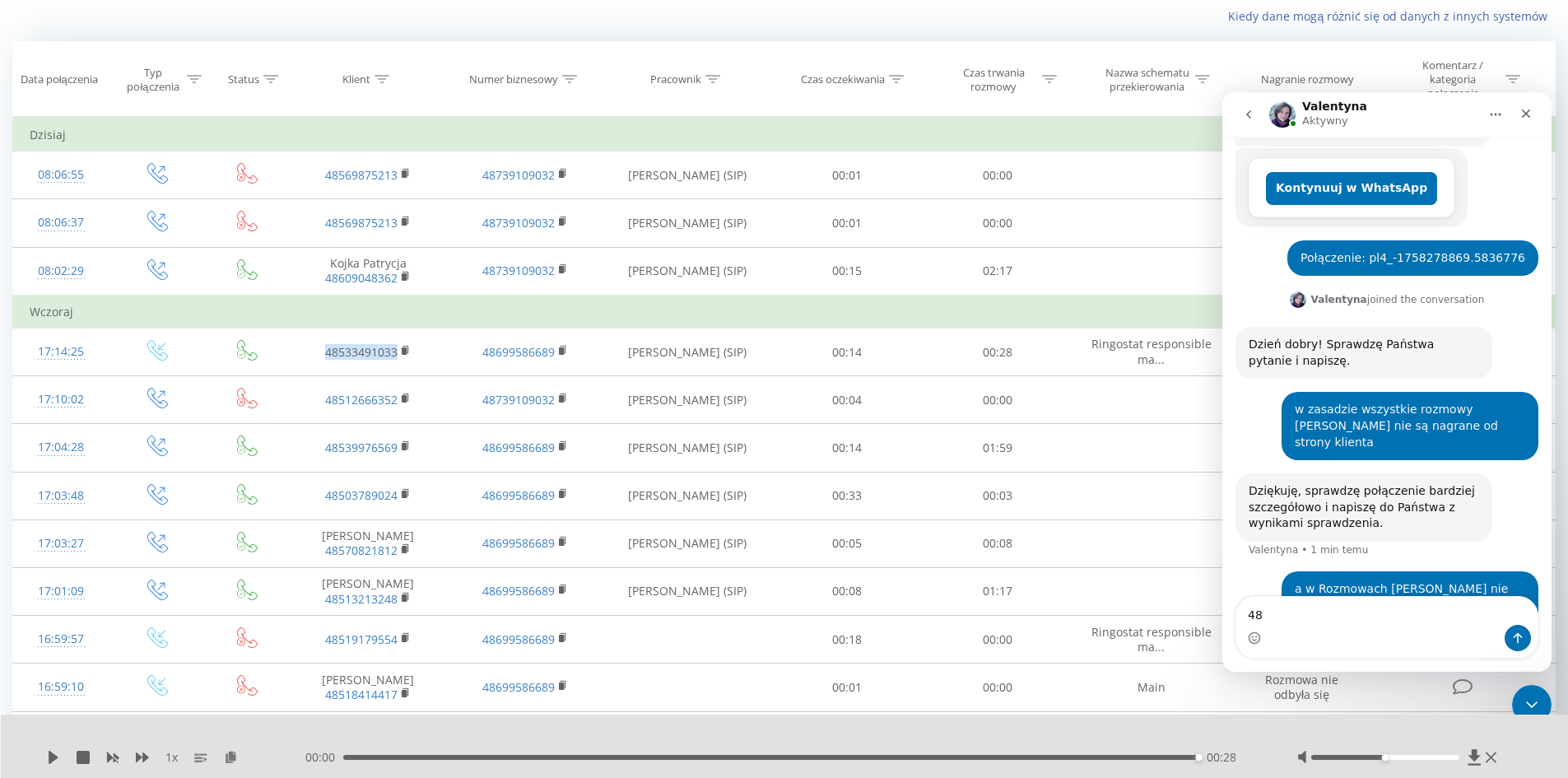
type textarea "4"
type textarea "przykład 48533491033"
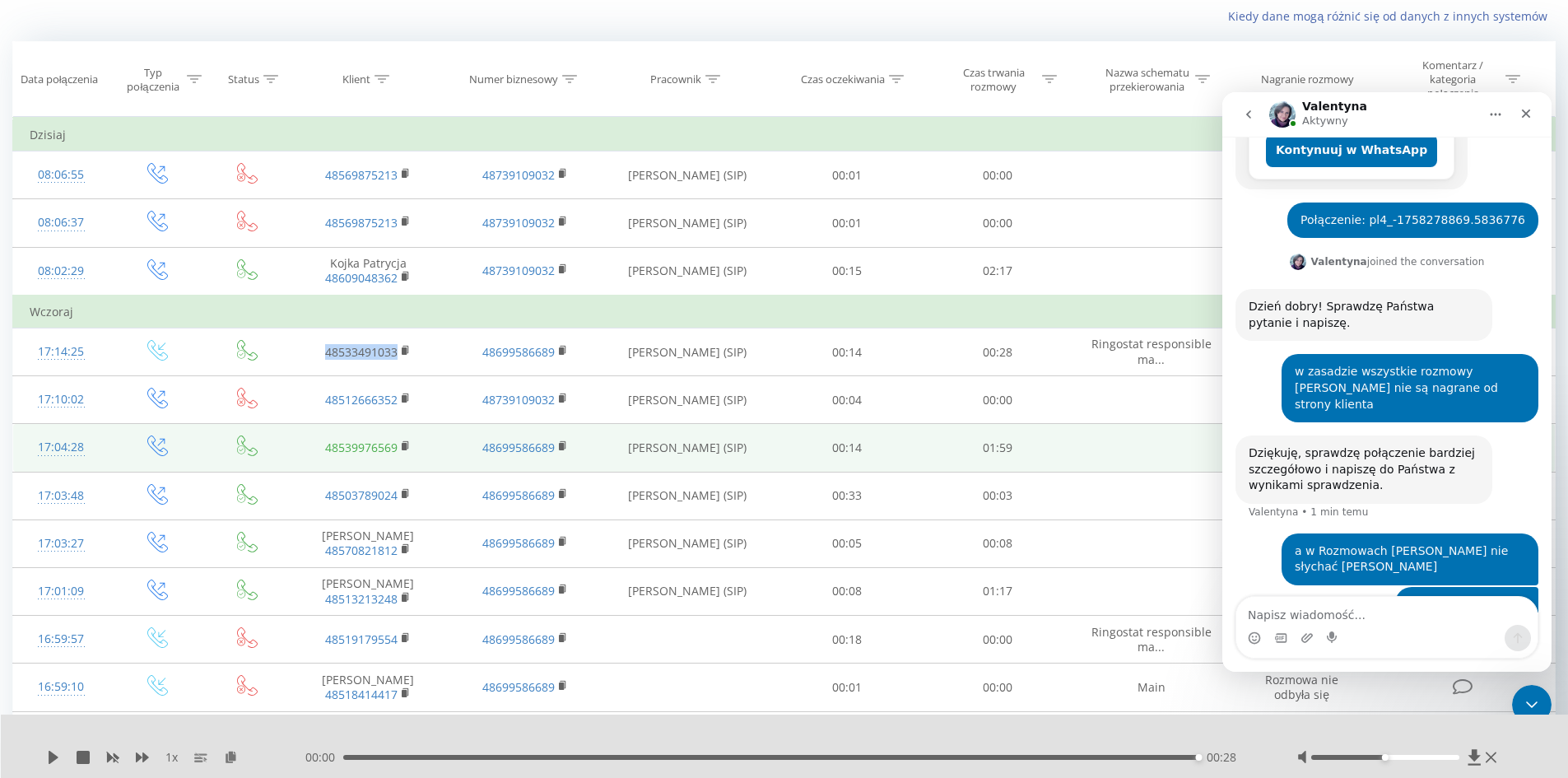
click at [353, 449] on link "48539976569" at bounding box center [362, 447] width 72 height 16
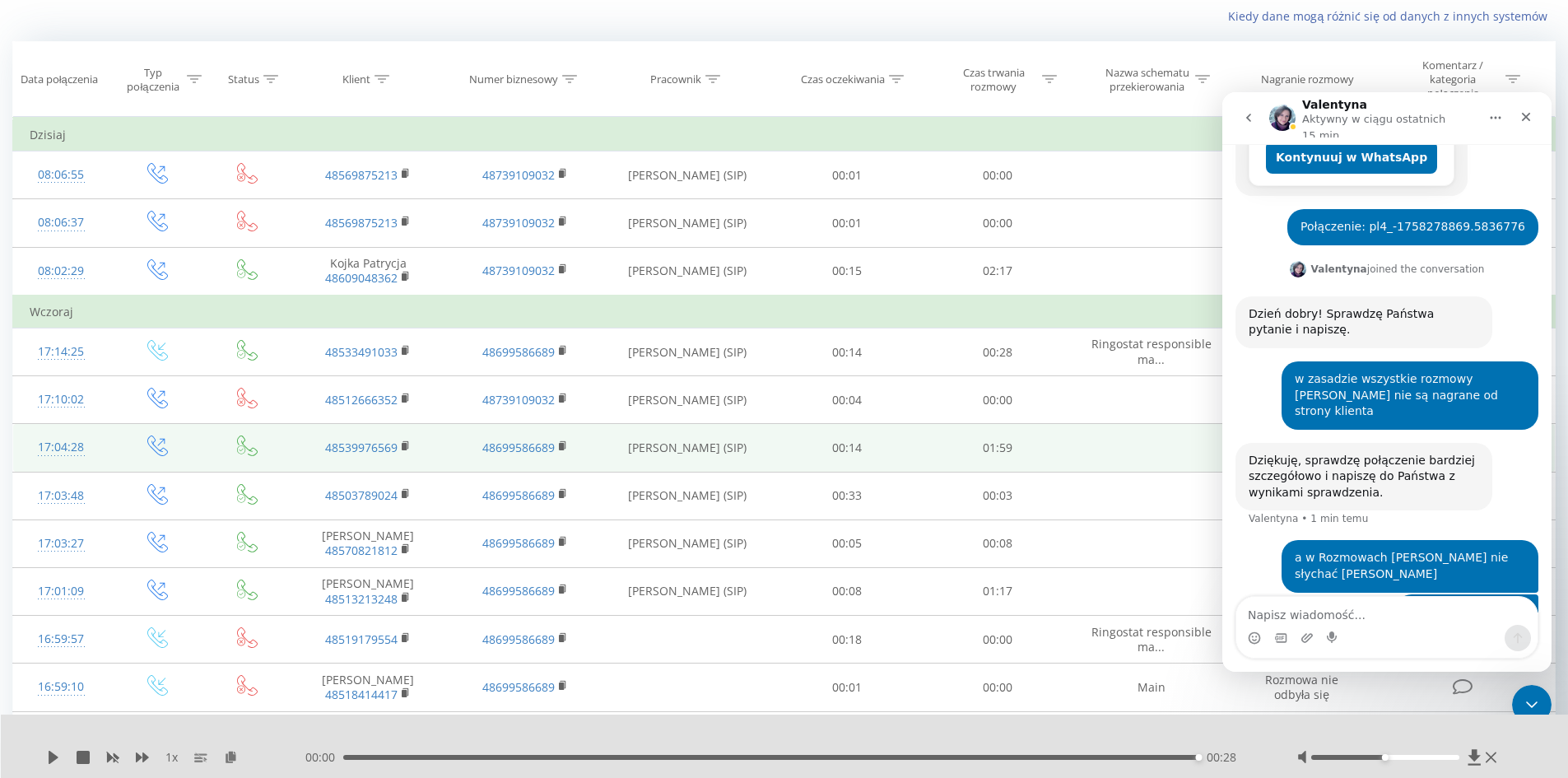
click at [1089, 431] on td at bounding box center [1150, 447] width 156 height 48
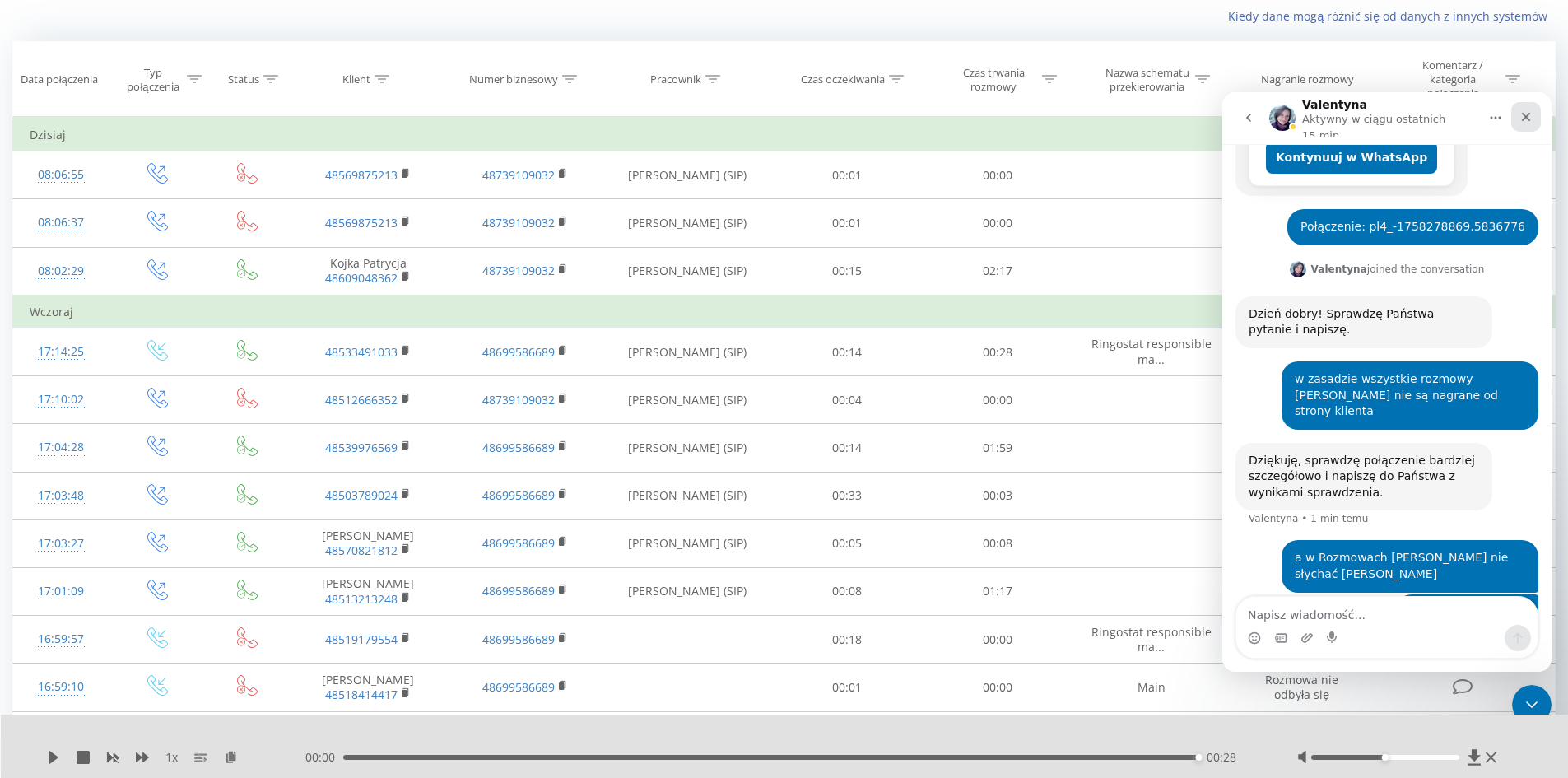
click at [1534, 115] on div "Zamknij" at bounding box center [1525, 116] width 29 height 29
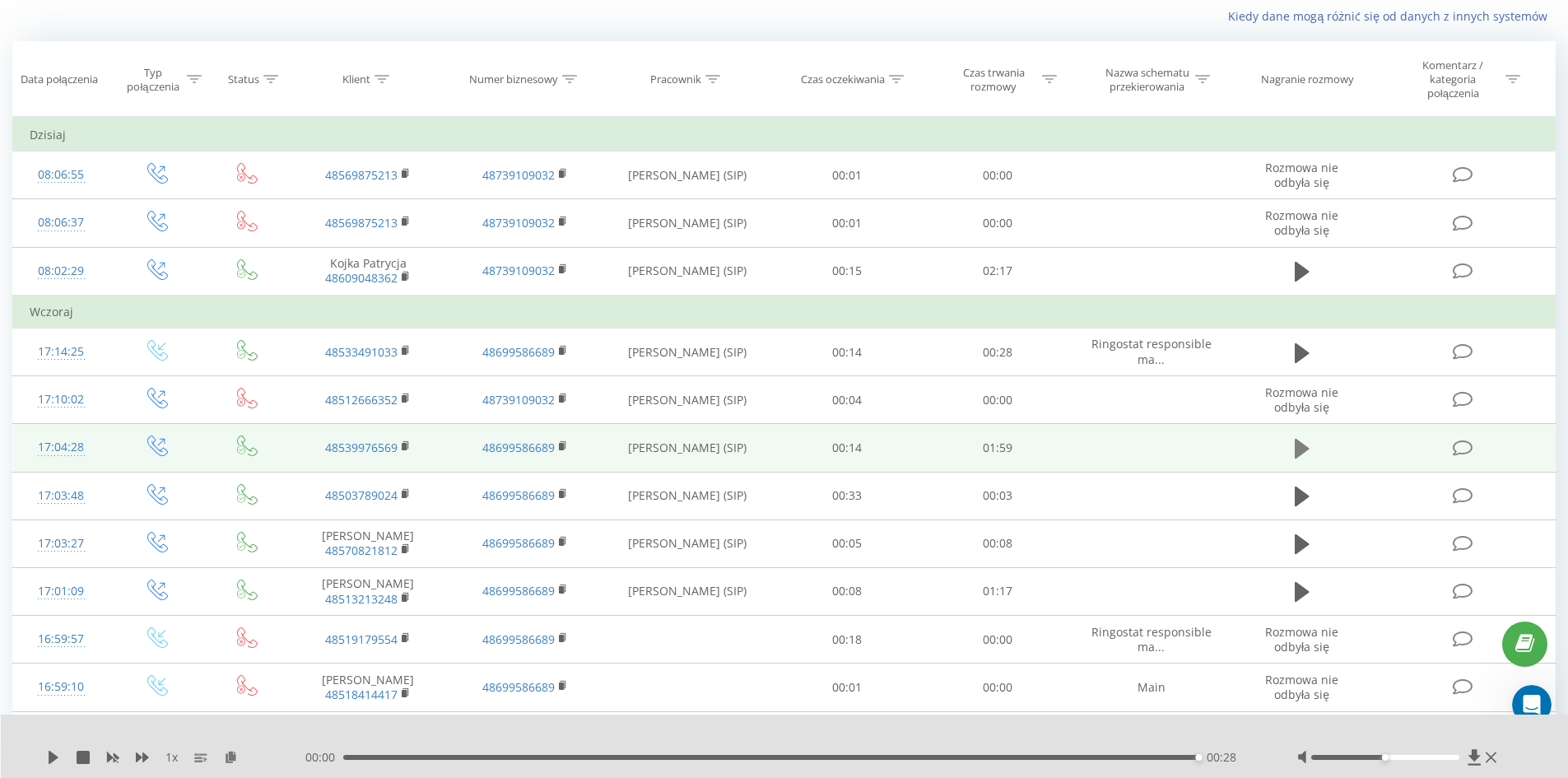
click at [1300, 452] on icon at bounding box center [1302, 448] width 15 height 19
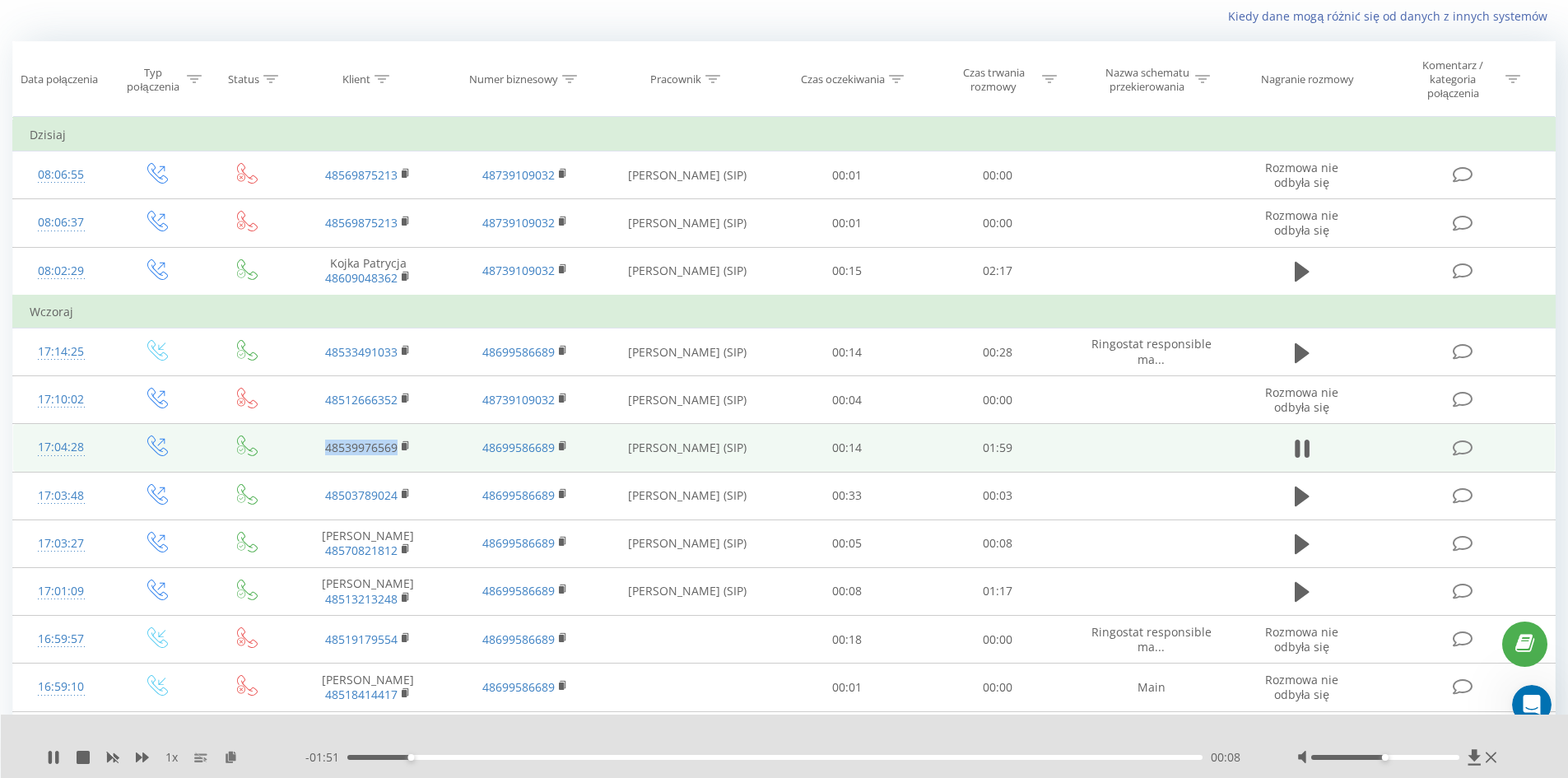
drag, startPoint x: 309, startPoint y: 456, endPoint x: 414, endPoint y: 456, distance: 105.0
click at [414, 456] on td "48539976569" at bounding box center [368, 447] width 156 height 48
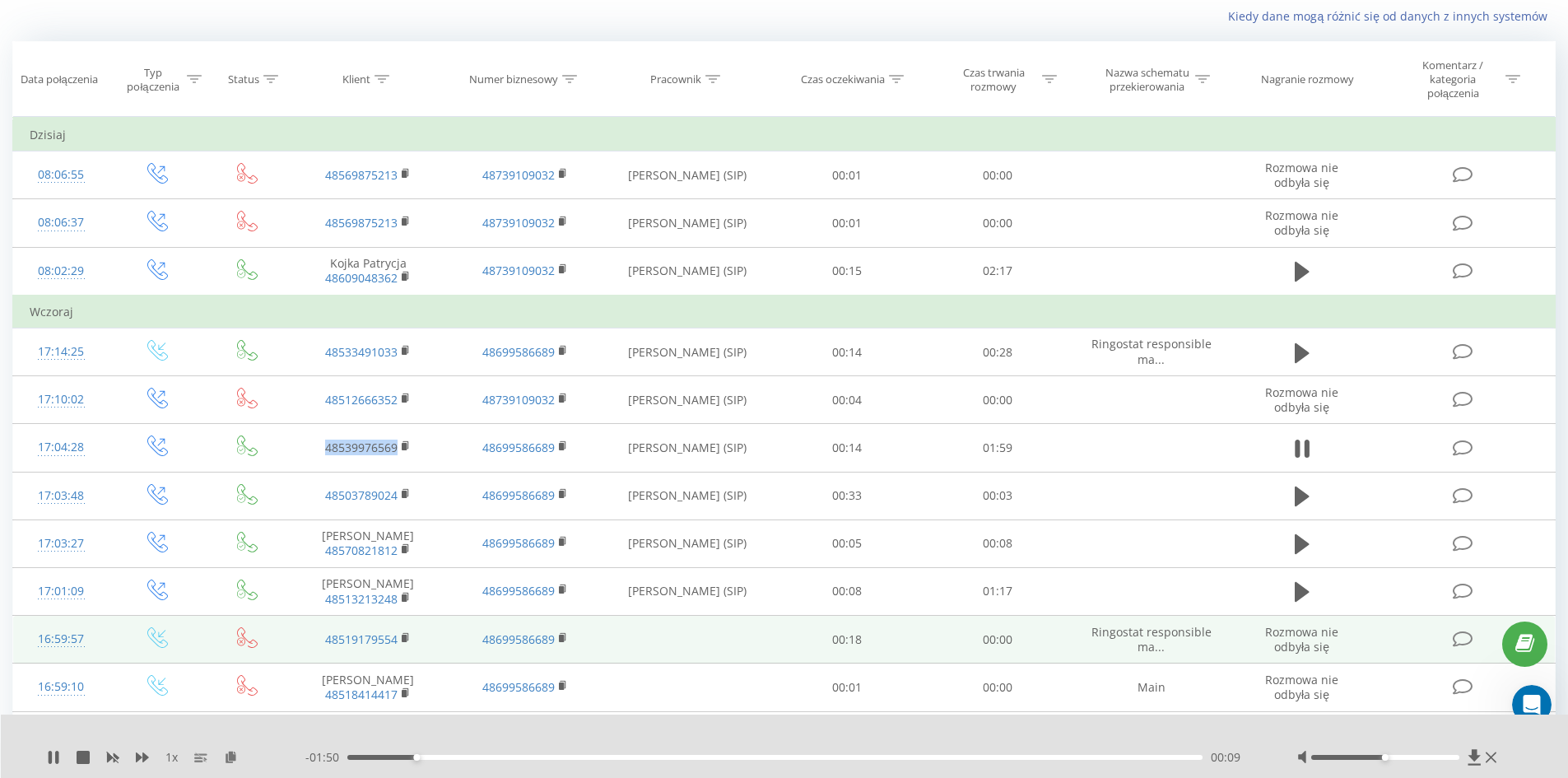
copy link "48539976569"
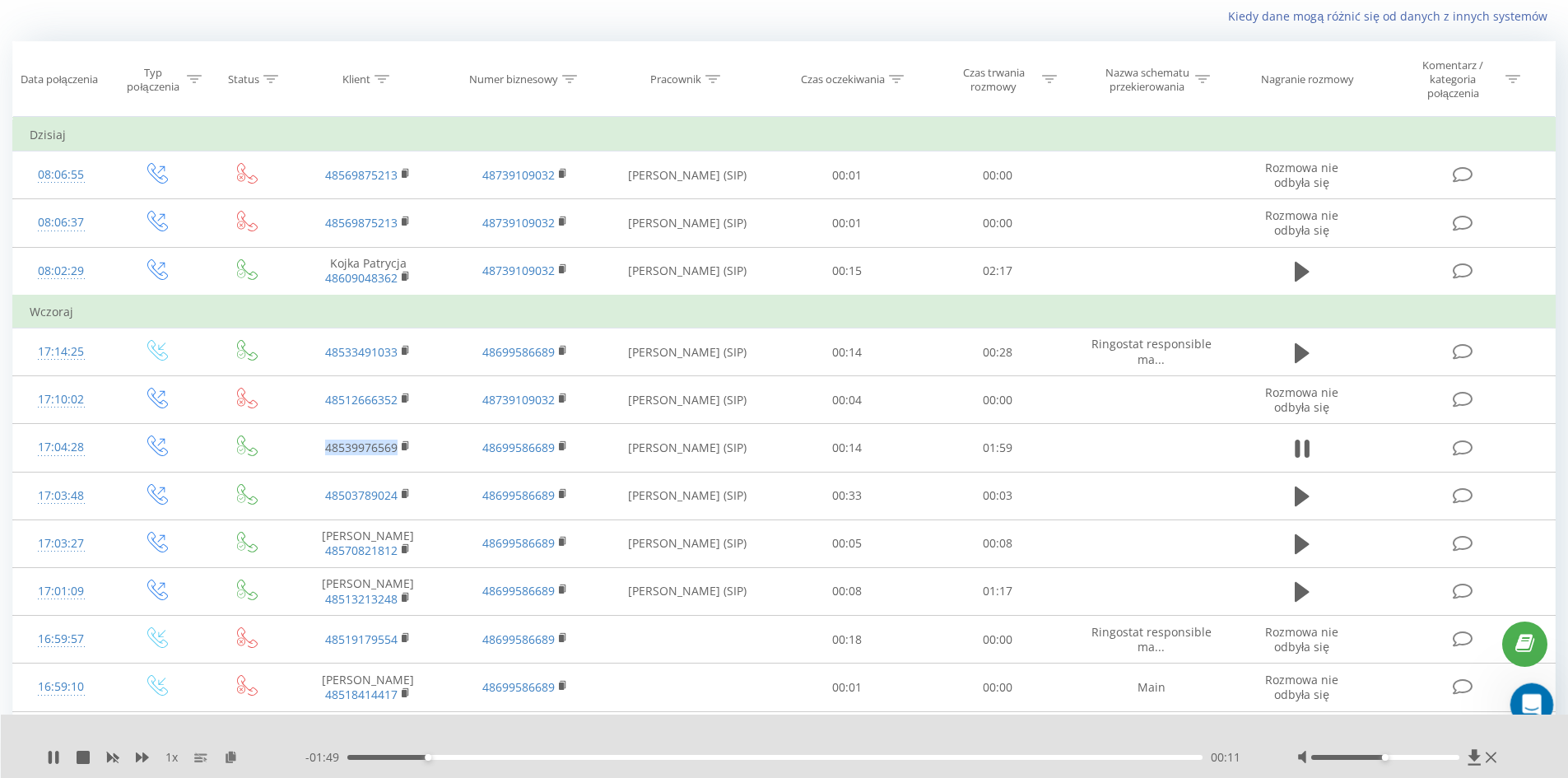
click at [1522, 681] on div "Otwórz komunikator Intercom" at bounding box center [1528, 702] width 55 height 55
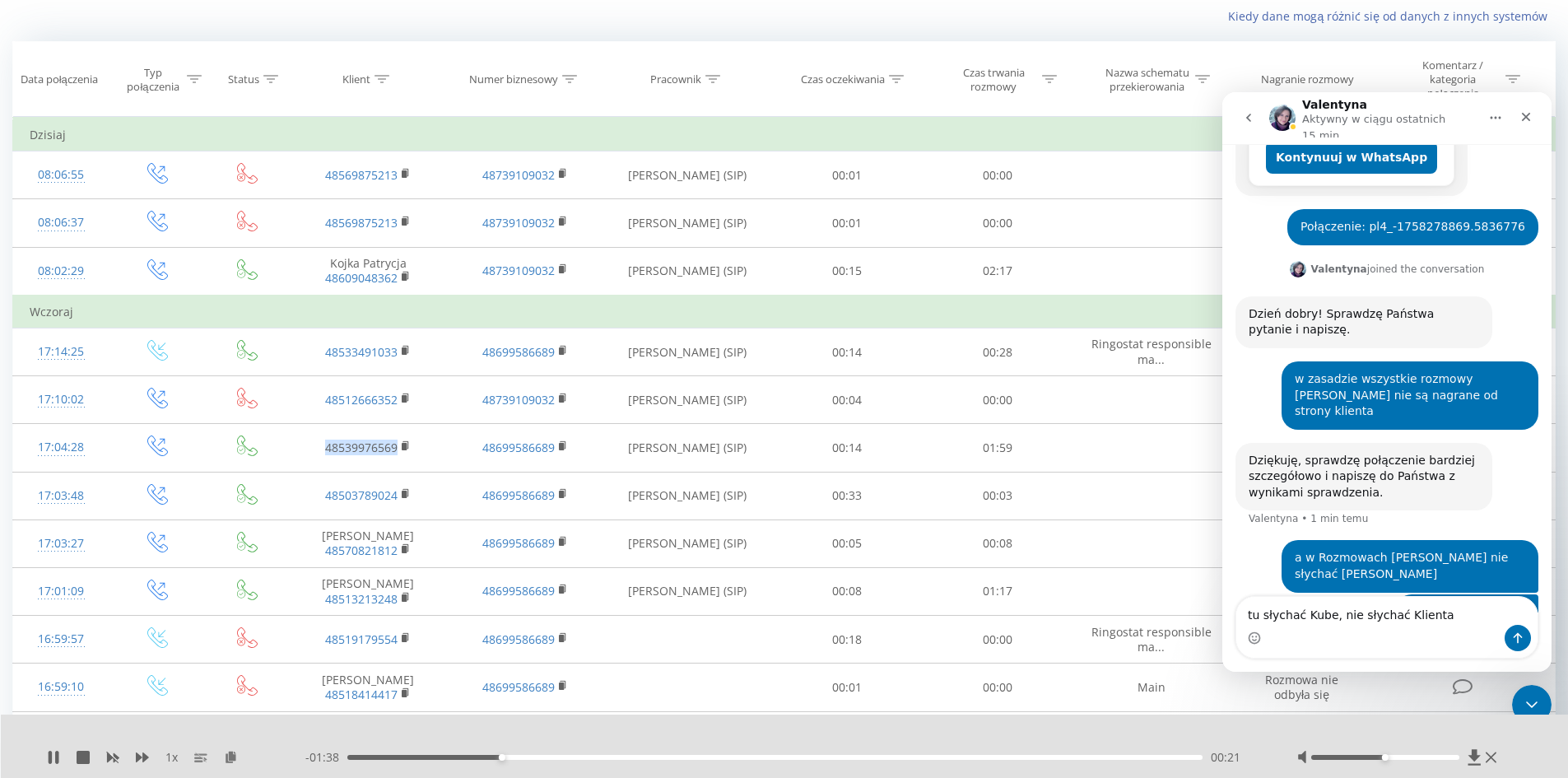
type textarea "tu słychać Kube, nie słychać Klienta 48539976569"
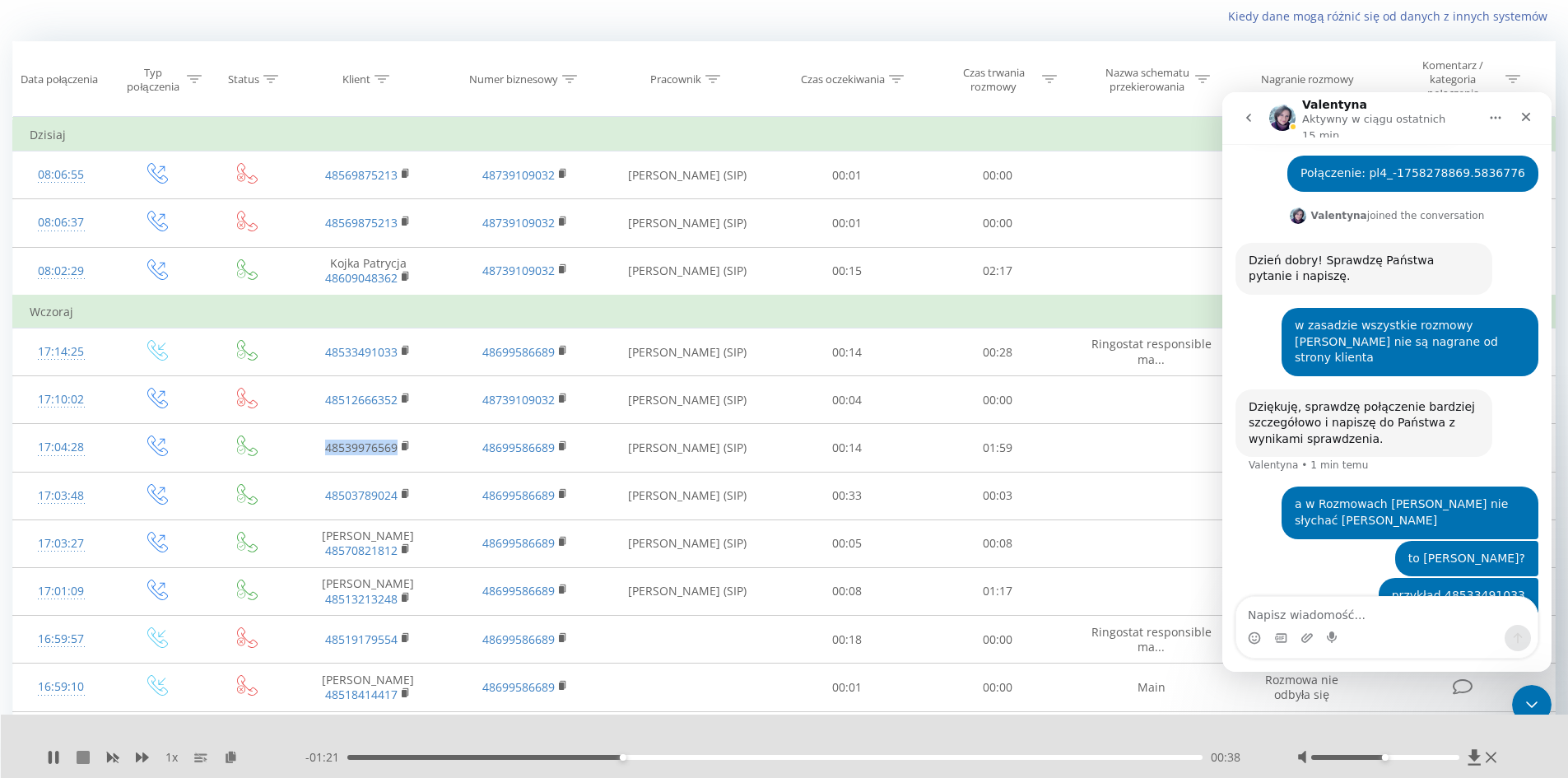
click at [83, 754] on icon at bounding box center [83, 758] width 13 height 13
